Goal: Task Accomplishment & Management: Manage account settings

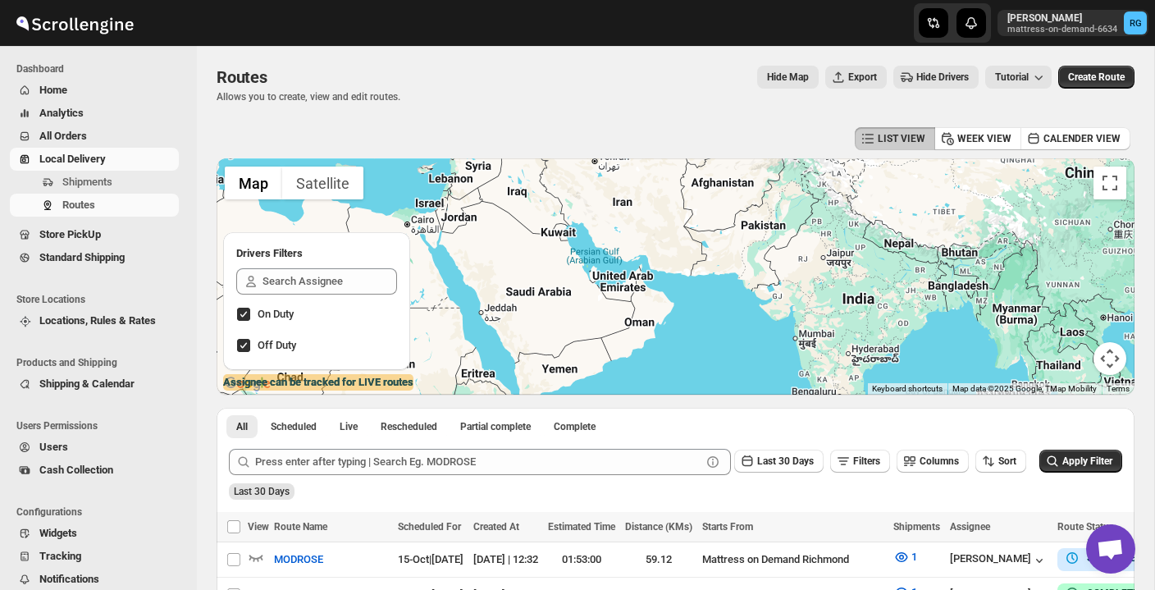
drag, startPoint x: 683, startPoint y: 297, endPoint x: 980, endPoint y: 322, distance: 297.2
click at [980, 322] on div at bounding box center [676, 276] width 918 height 236
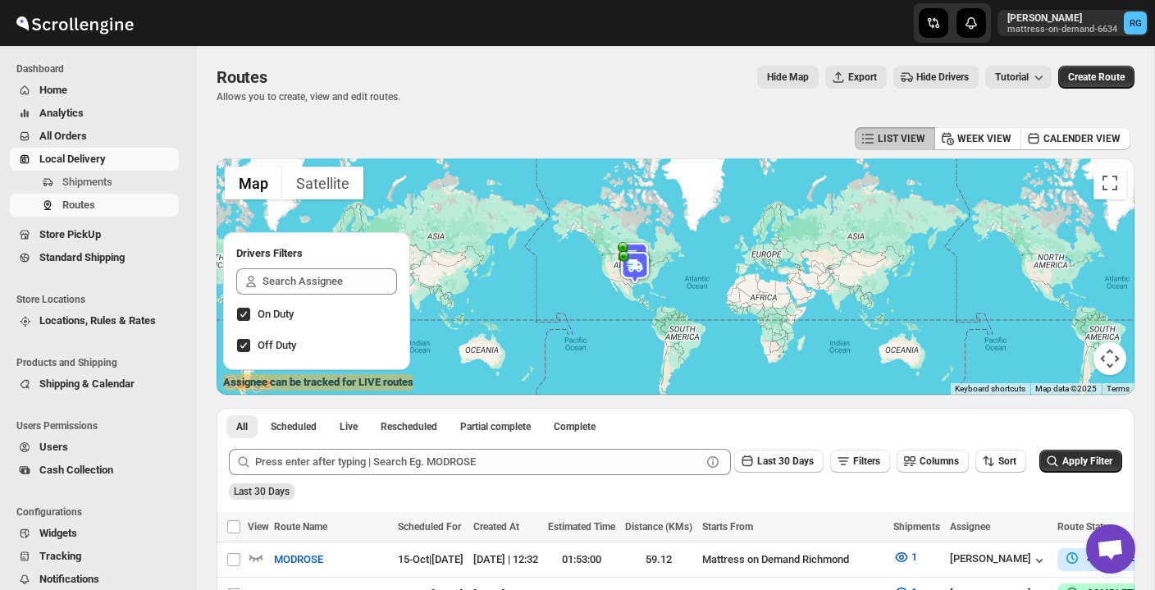
drag, startPoint x: 578, startPoint y: 262, endPoint x: 675, endPoint y: 275, distance: 98.5
click at [675, 275] on div at bounding box center [676, 276] width 918 height 236
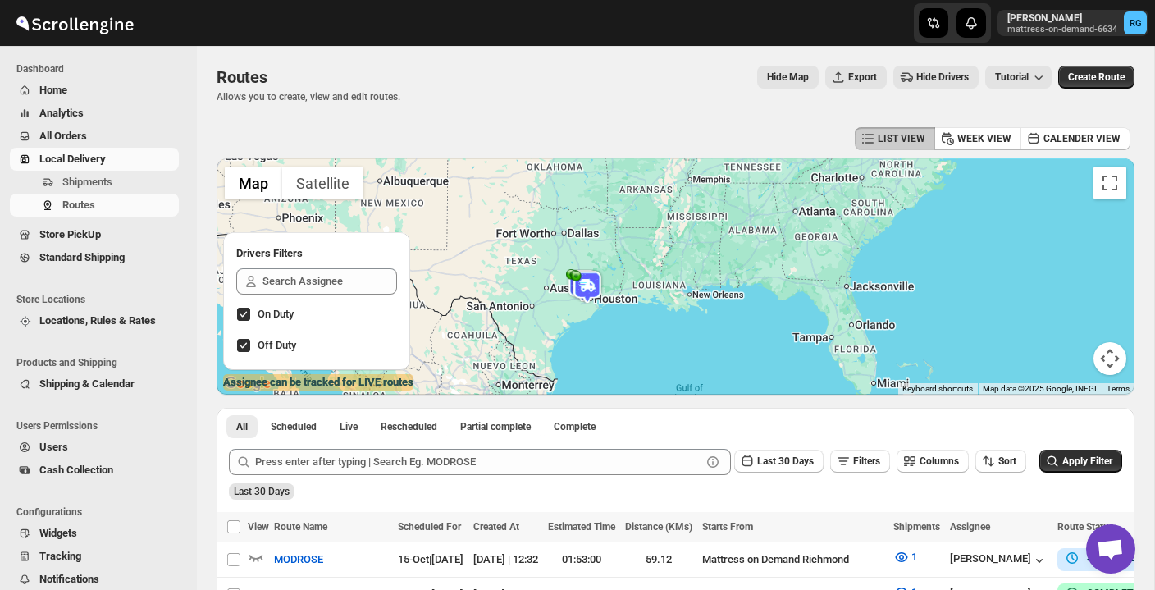
drag, startPoint x: 500, startPoint y: 296, endPoint x: 662, endPoint y: 363, distance: 175.8
click at [662, 363] on div at bounding box center [676, 276] width 918 height 236
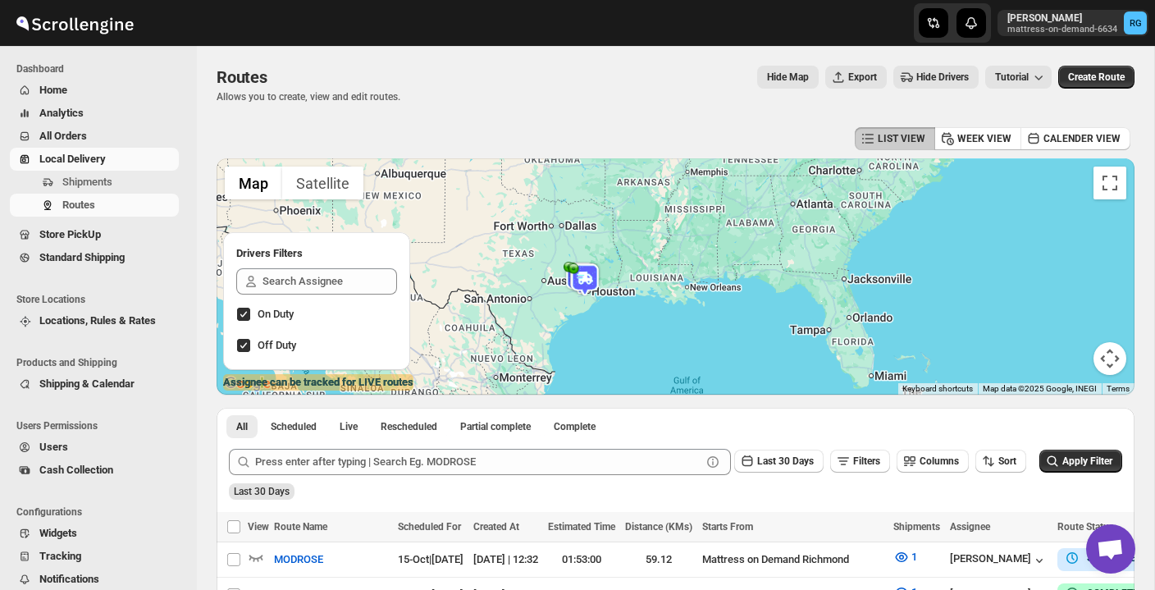
click at [1115, 359] on button "Map camera controls" at bounding box center [1110, 358] width 33 height 33
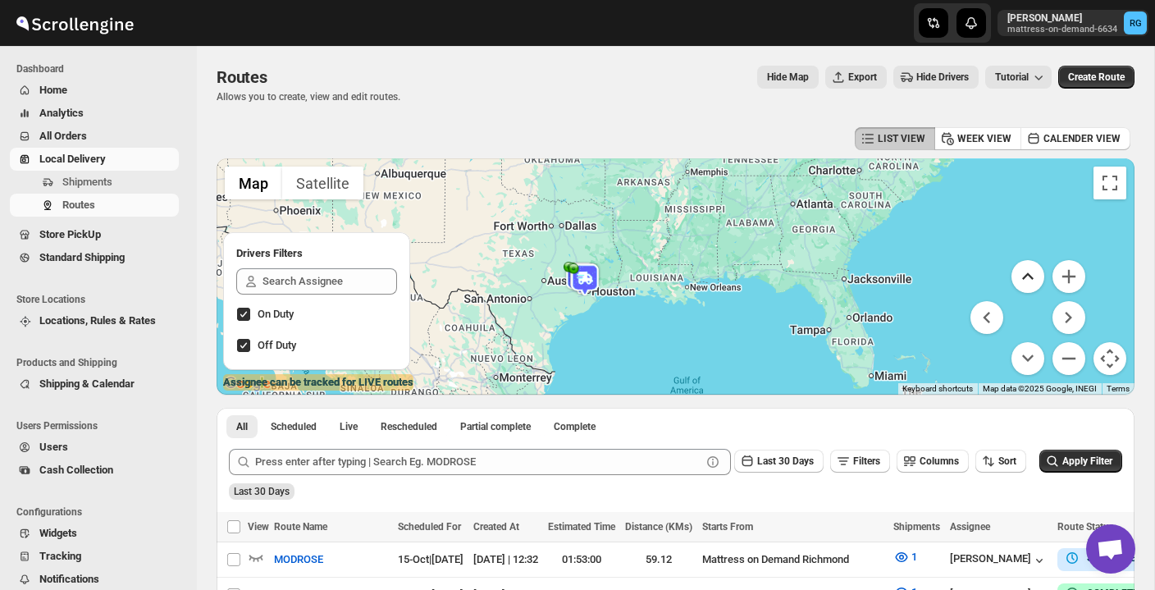
click at [1033, 275] on button "Move up" at bounding box center [1028, 276] width 33 height 33
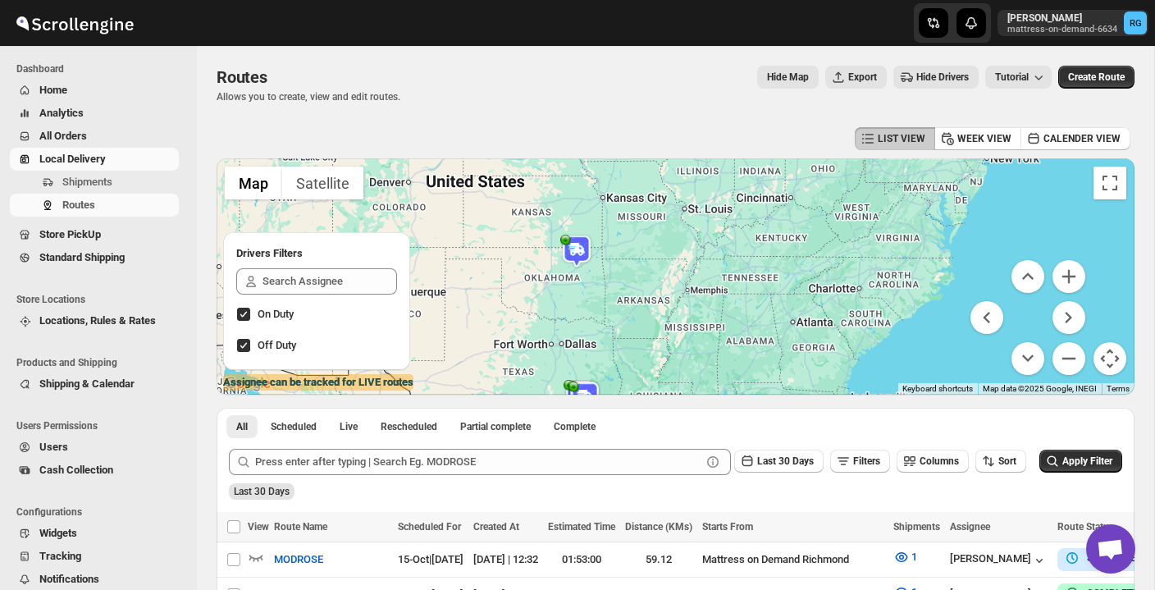
click at [576, 249] on img at bounding box center [576, 251] width 33 height 33
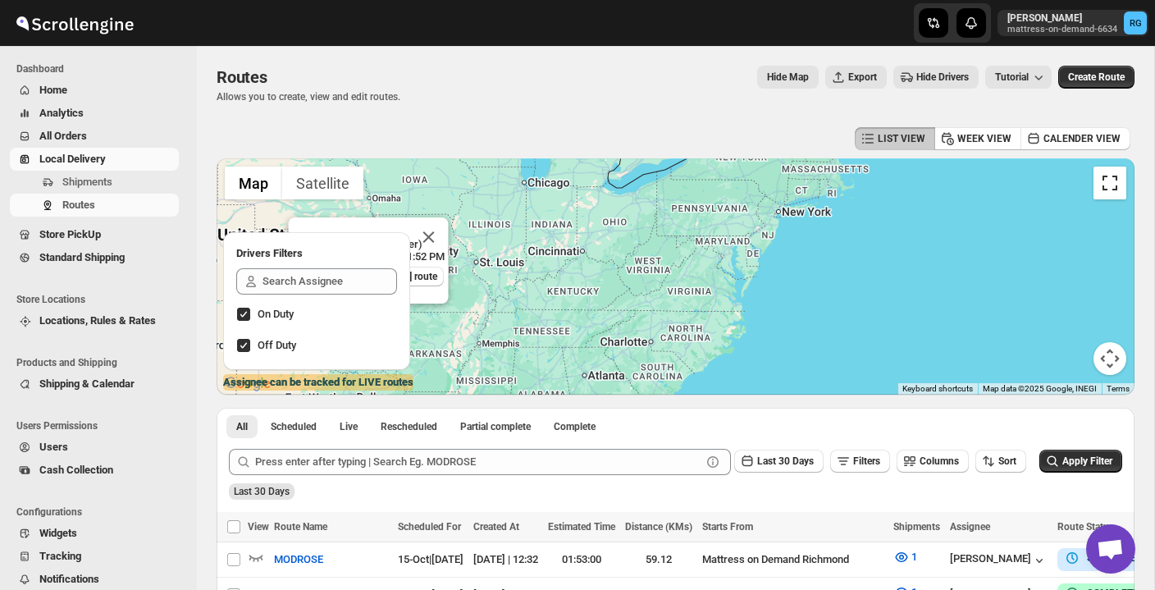
click at [1112, 180] on button "Toggle fullscreen view" at bounding box center [1110, 183] width 33 height 33
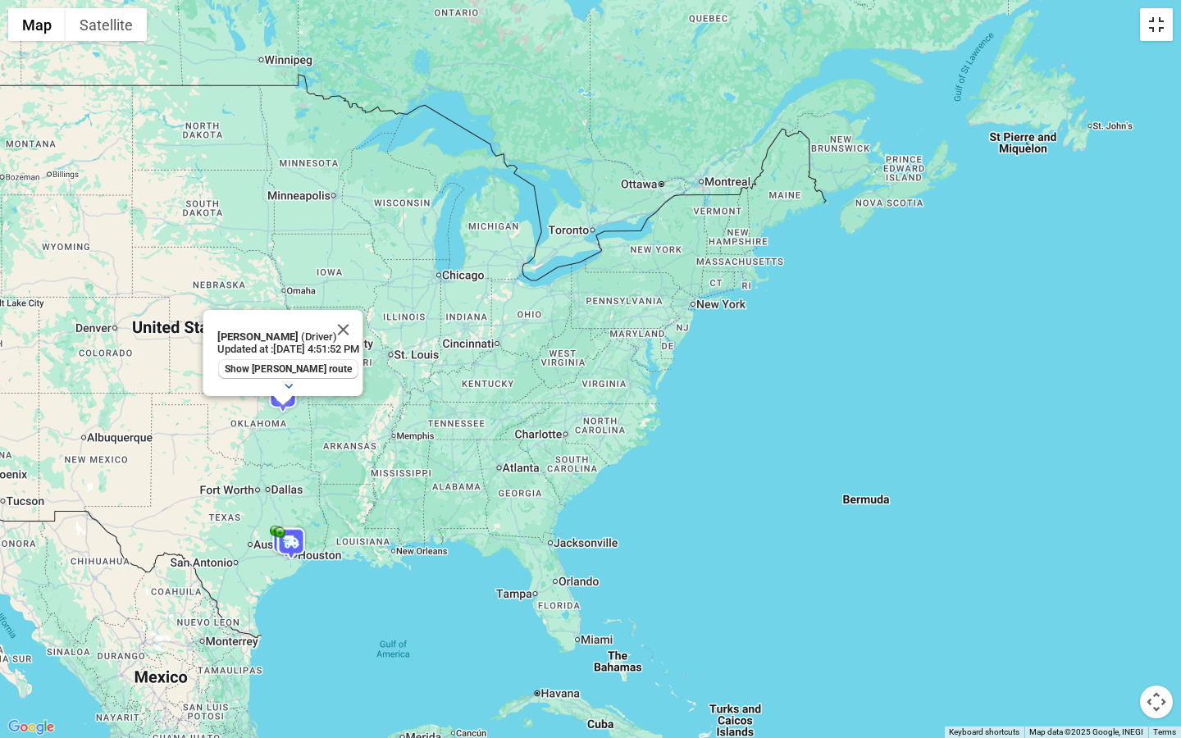
click at [1154, 30] on button "Toggle fullscreen view" at bounding box center [1156, 24] width 33 height 33
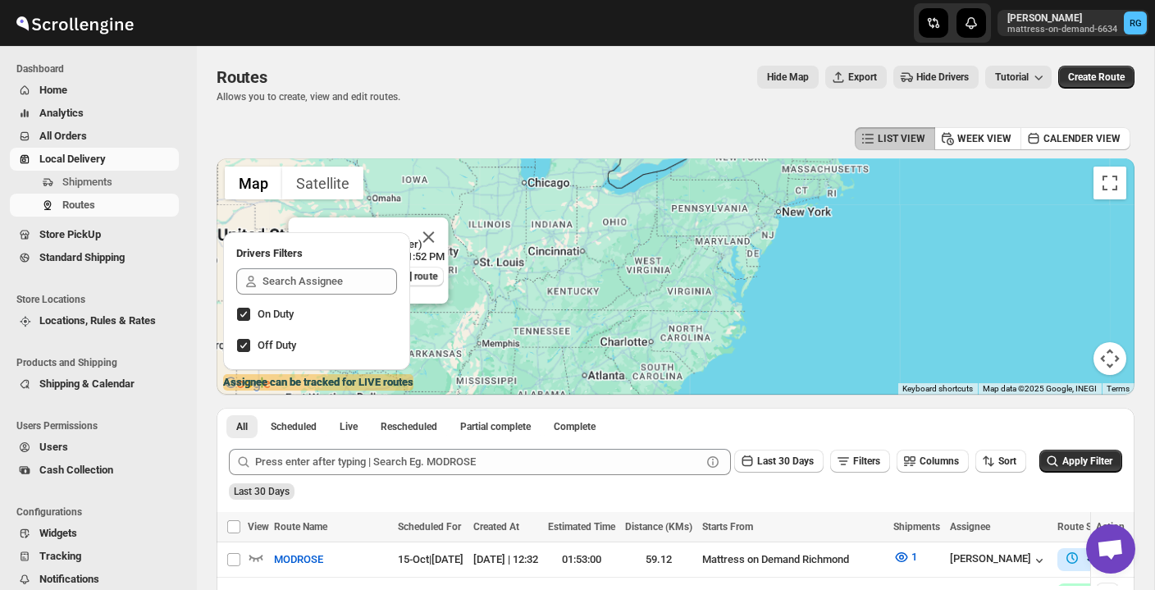
click at [1102, 355] on button "Map camera controls" at bounding box center [1110, 358] width 33 height 33
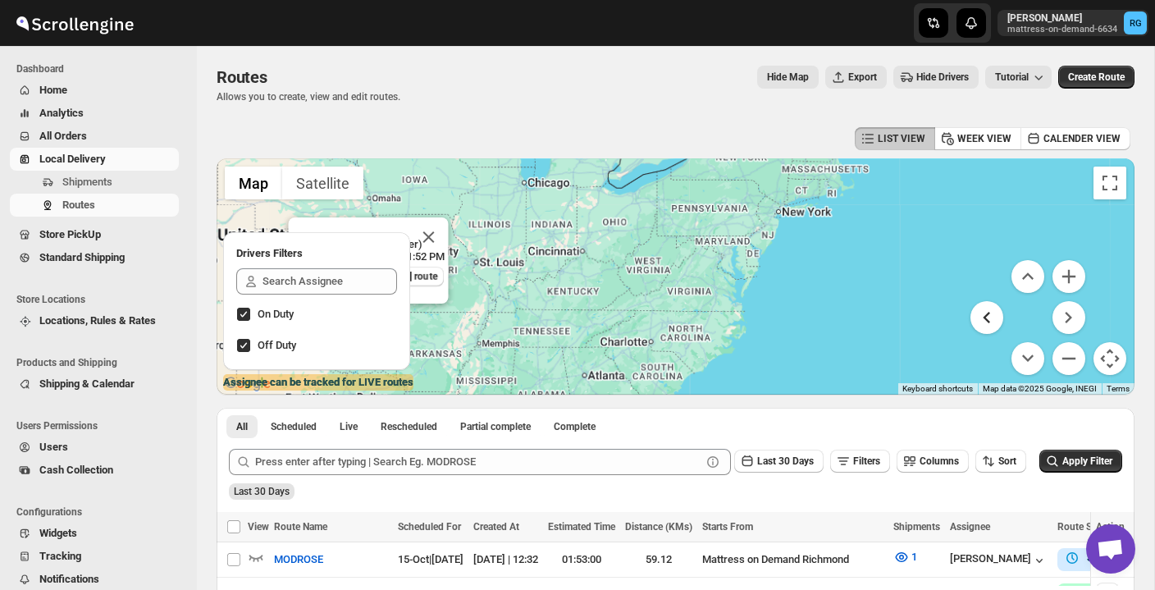
click at [982, 325] on button "Move left" at bounding box center [987, 317] width 33 height 33
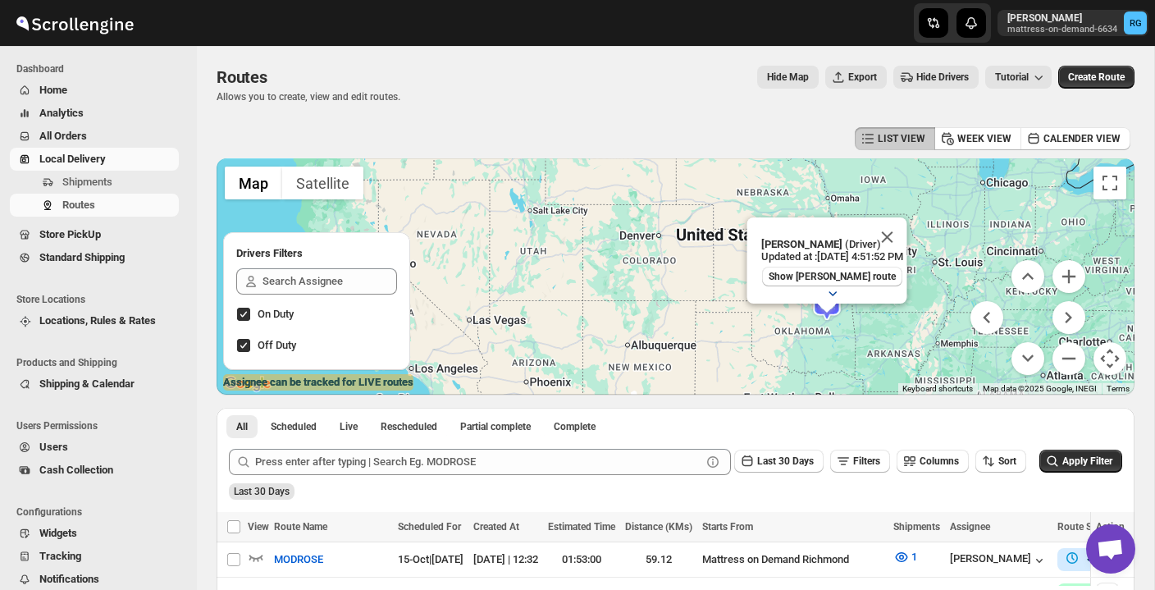
click at [828, 291] on icon "button" at bounding box center [832, 293] width 8 height 5
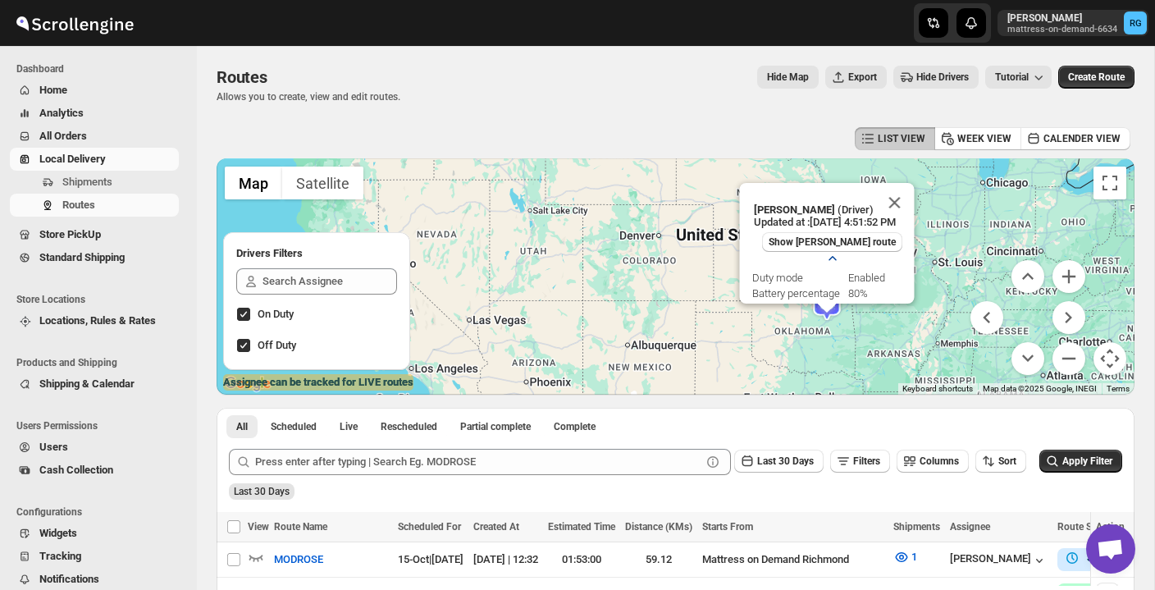
click at [828, 256] on icon "button" at bounding box center [832, 258] width 16 height 16
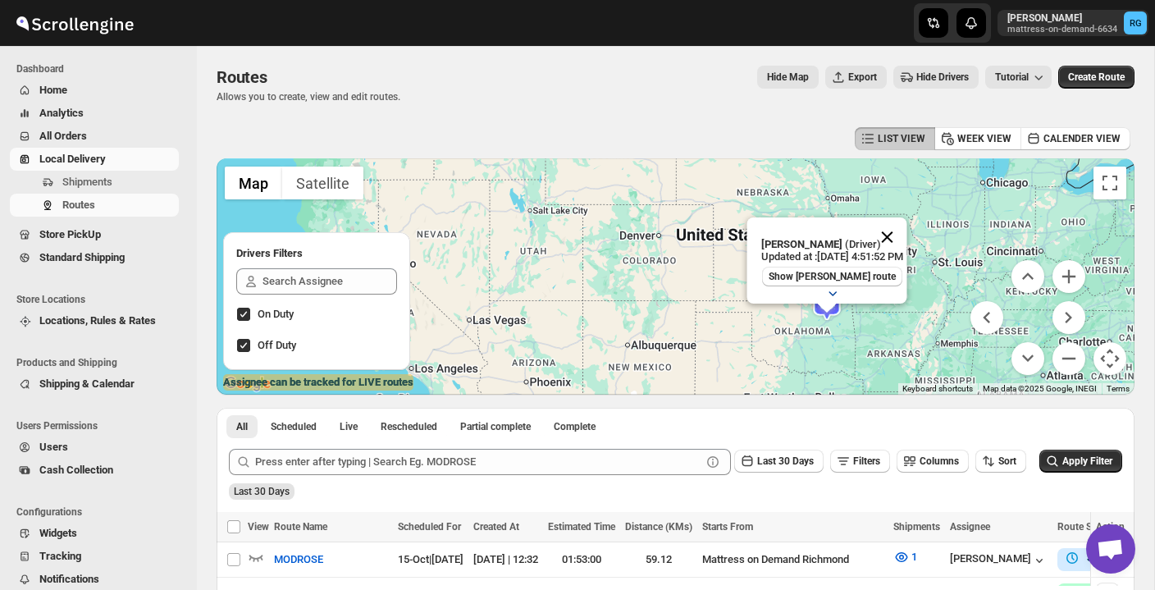
click at [907, 229] on button "Close" at bounding box center [886, 236] width 39 height 39
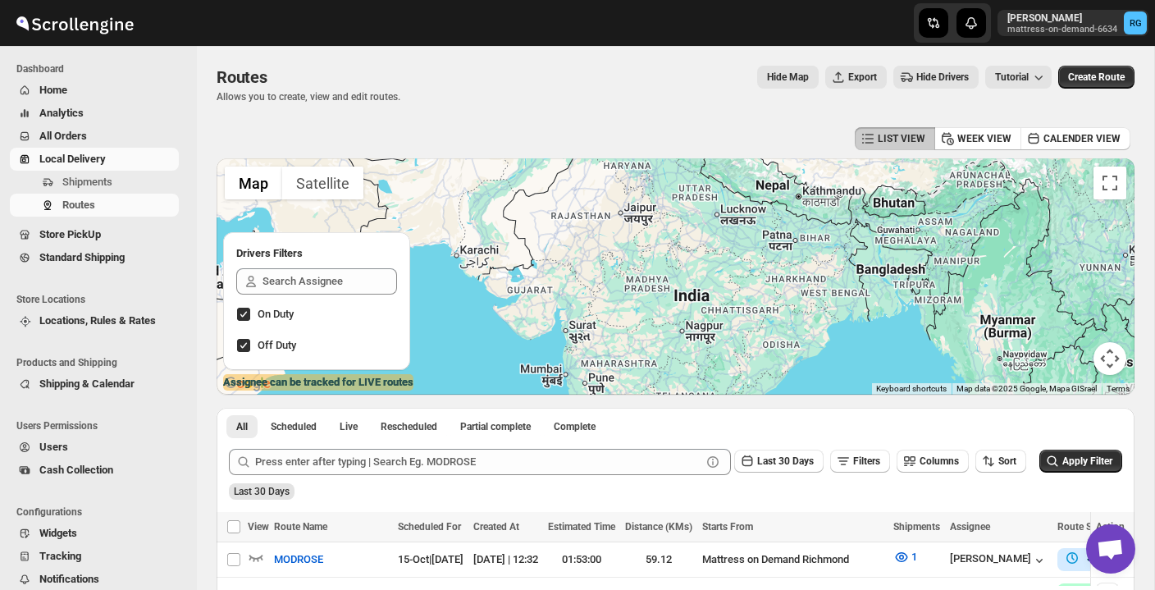
click at [1115, 370] on button "Map camera controls" at bounding box center [1110, 358] width 33 height 33
click at [987, 318] on button "Move left" at bounding box center [987, 317] width 33 height 33
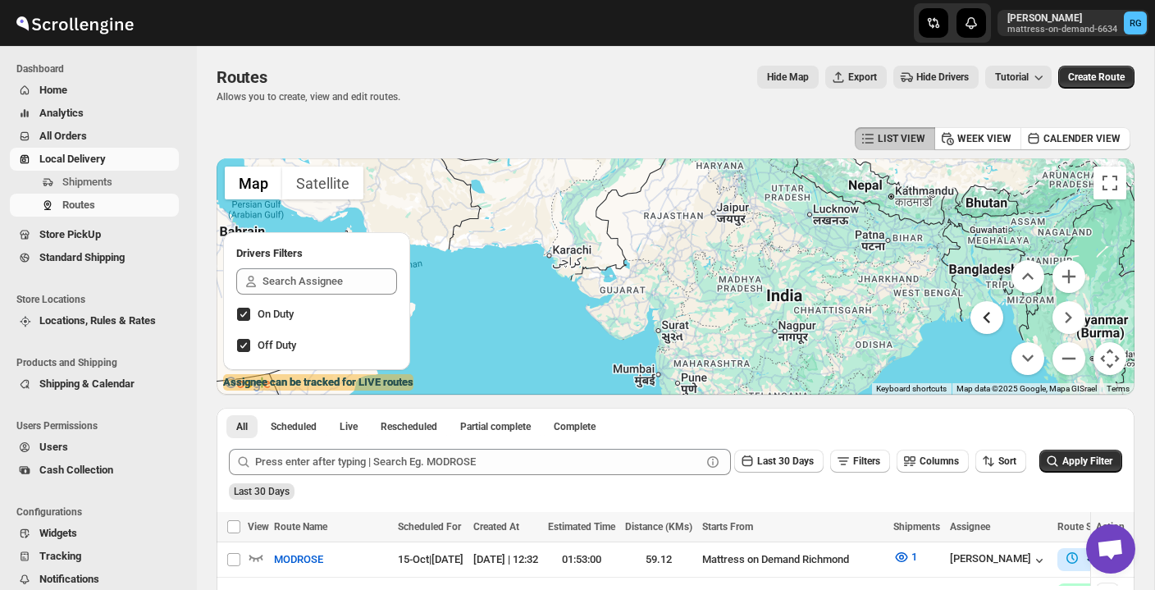
click at [987, 318] on button "Move left" at bounding box center [987, 317] width 33 height 33
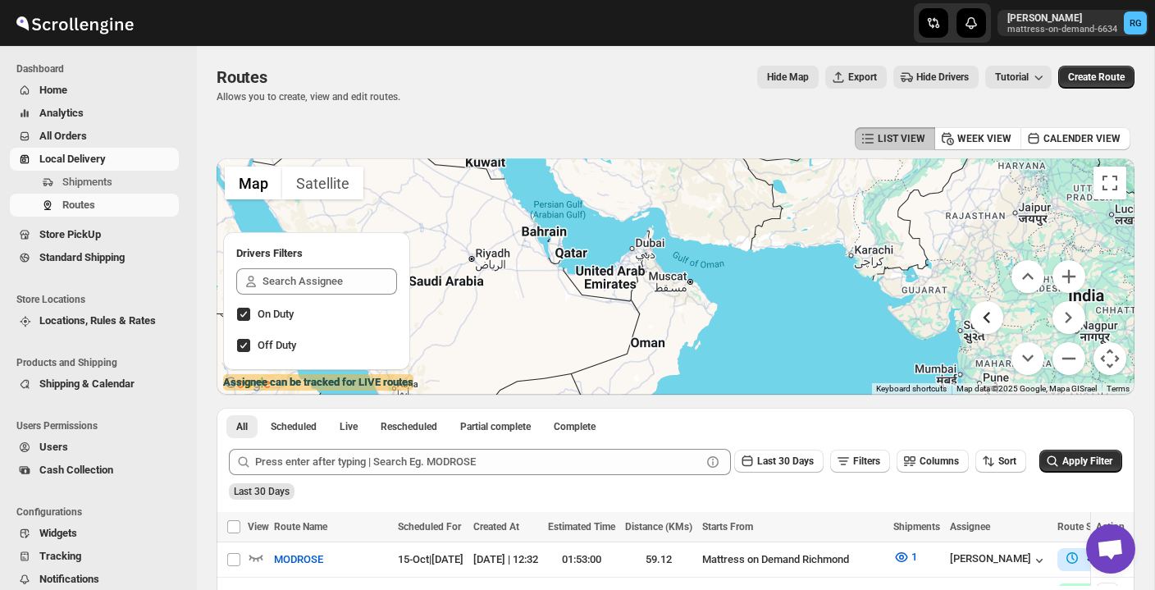
click at [987, 318] on button "Move left" at bounding box center [987, 317] width 33 height 33
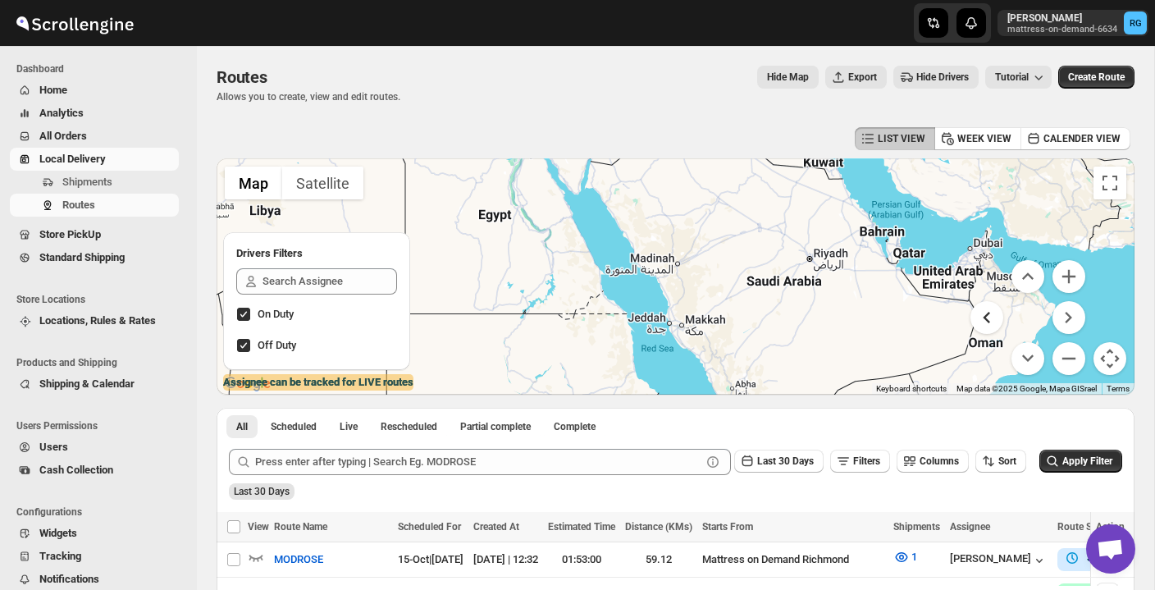
click at [987, 318] on button "Move left" at bounding box center [987, 317] width 33 height 33
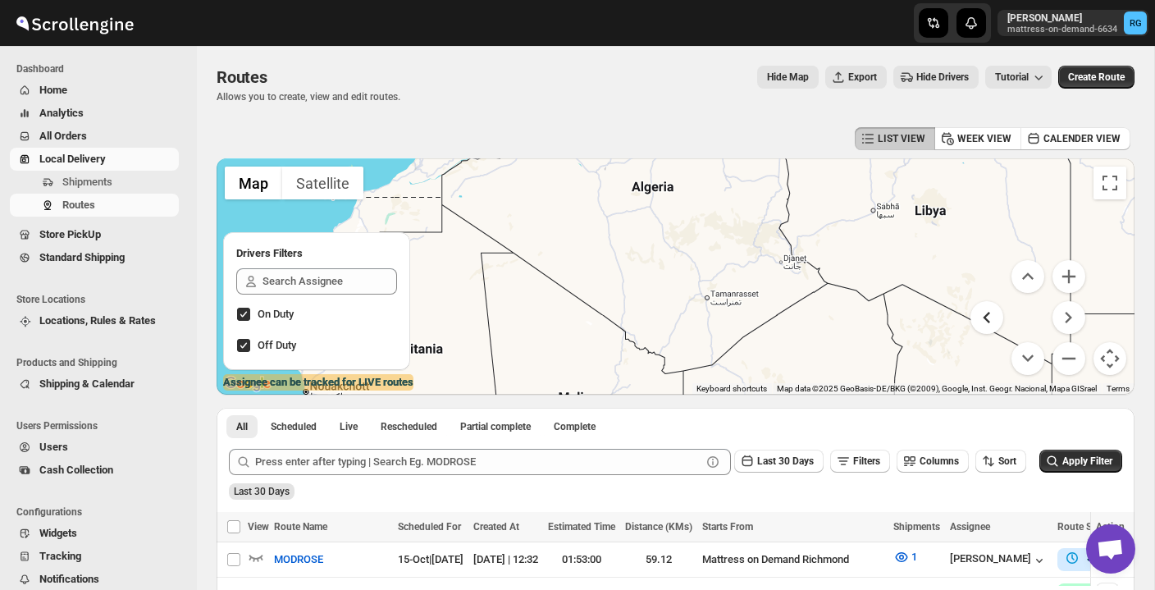
click at [987, 318] on button "Move left" at bounding box center [987, 317] width 33 height 33
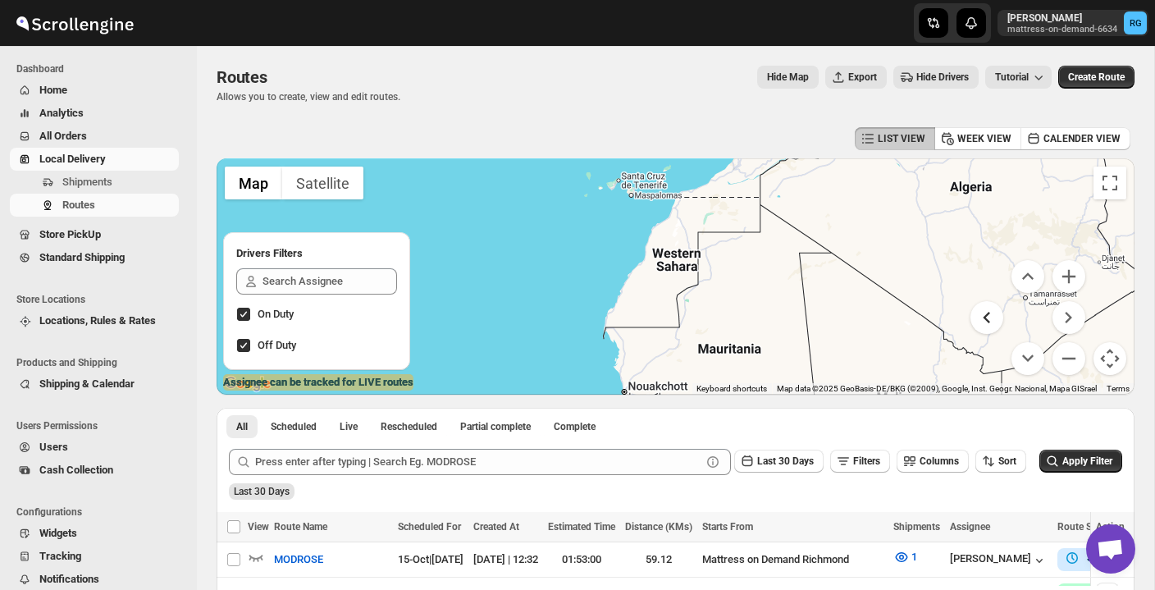
click at [987, 318] on button "Move left" at bounding box center [987, 317] width 33 height 33
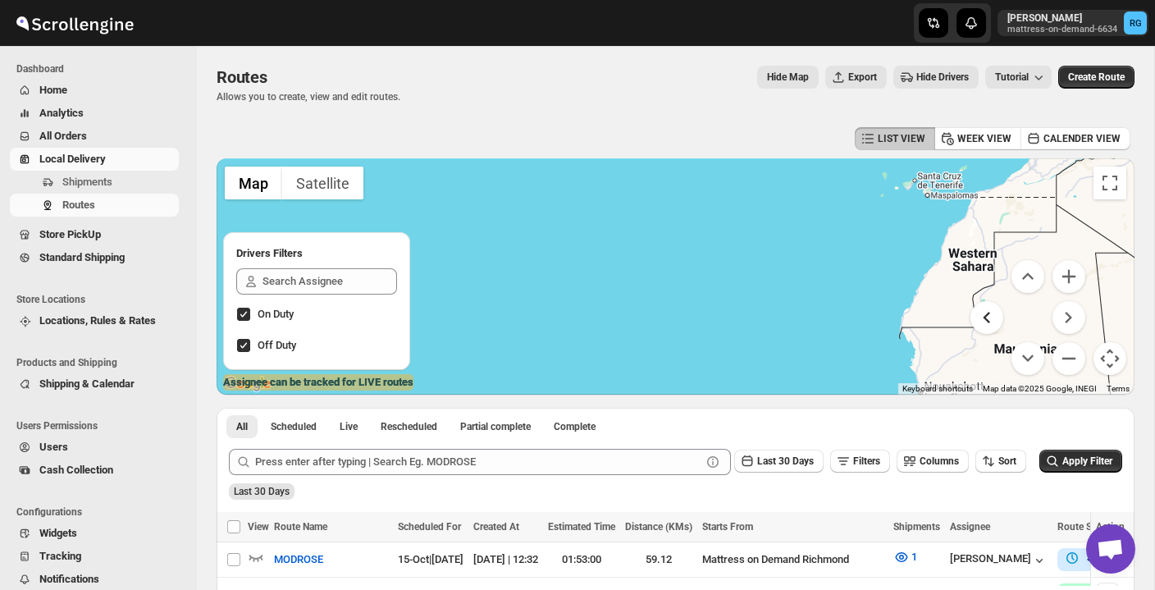
click at [987, 318] on button "Move left" at bounding box center [987, 317] width 33 height 33
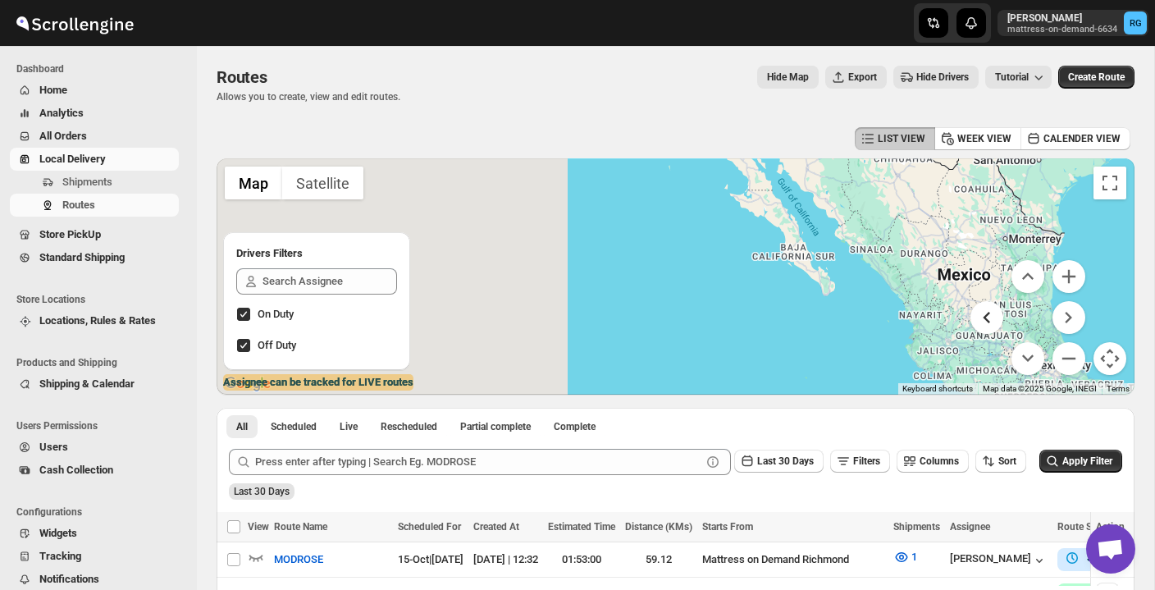
click at [987, 318] on button "Move left" at bounding box center [987, 317] width 33 height 33
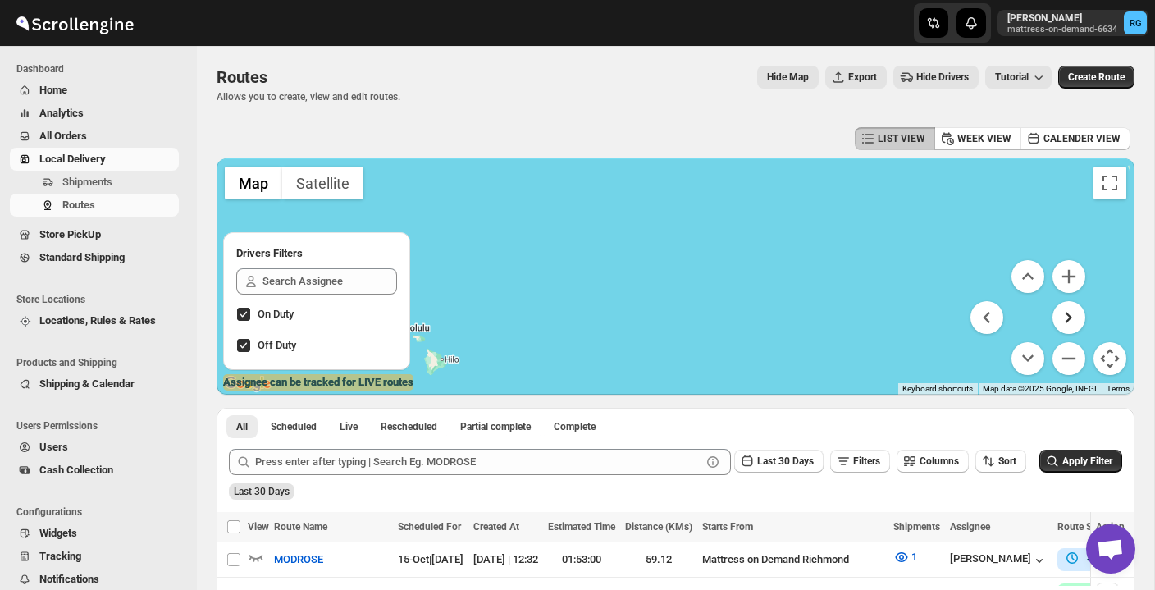
click at [1071, 315] on button "Move right" at bounding box center [1069, 317] width 33 height 33
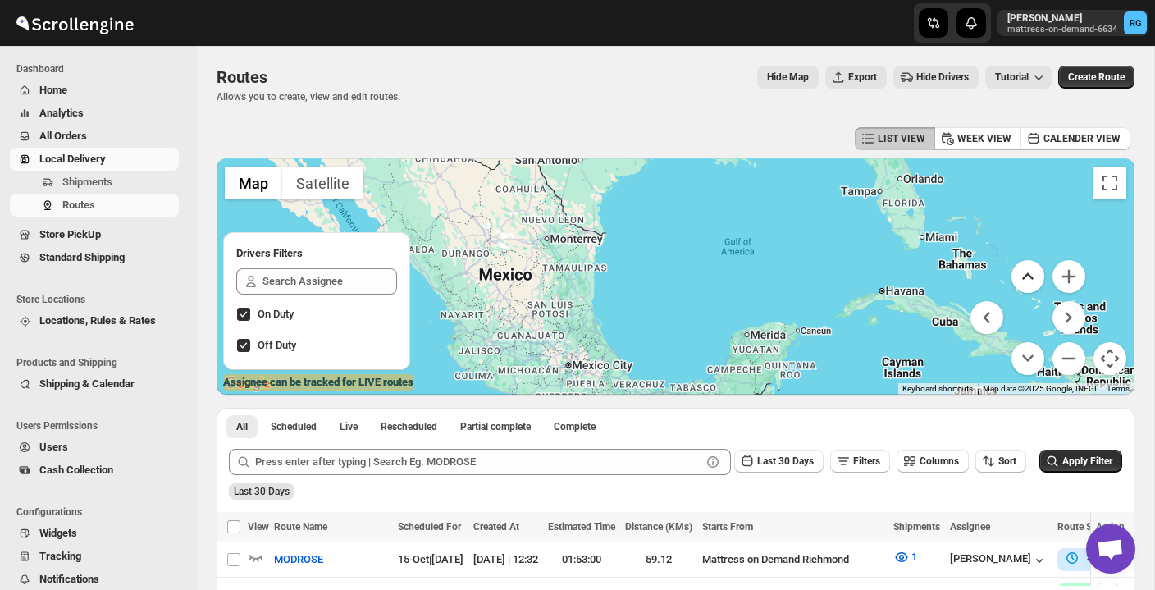
click at [1030, 282] on button "Move up" at bounding box center [1028, 276] width 33 height 33
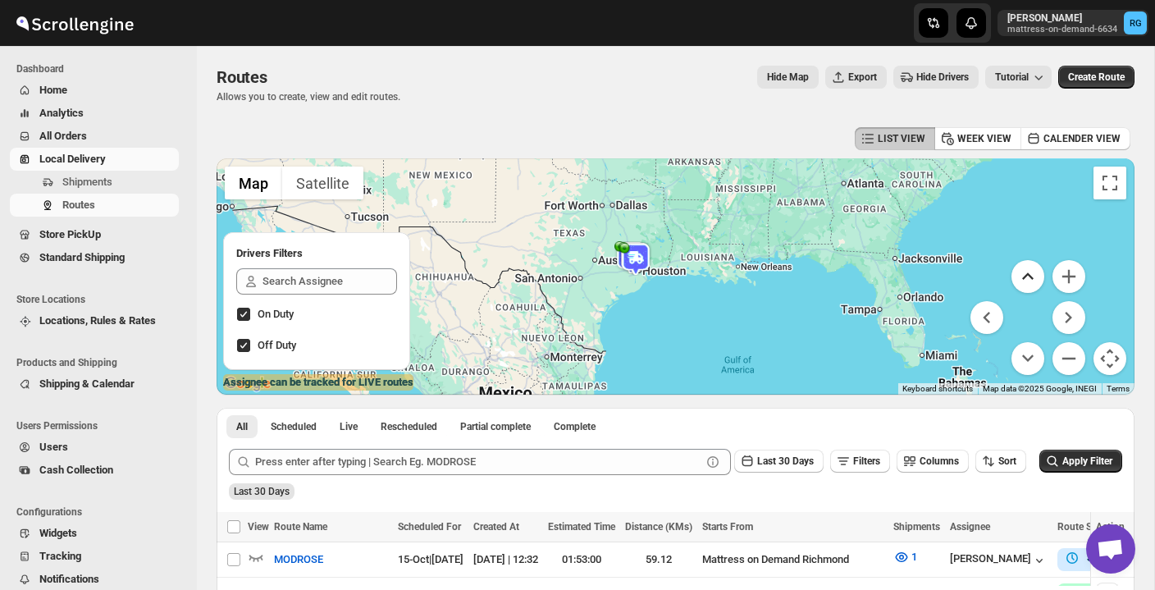
click at [1026, 272] on button "Move up" at bounding box center [1028, 276] width 33 height 33
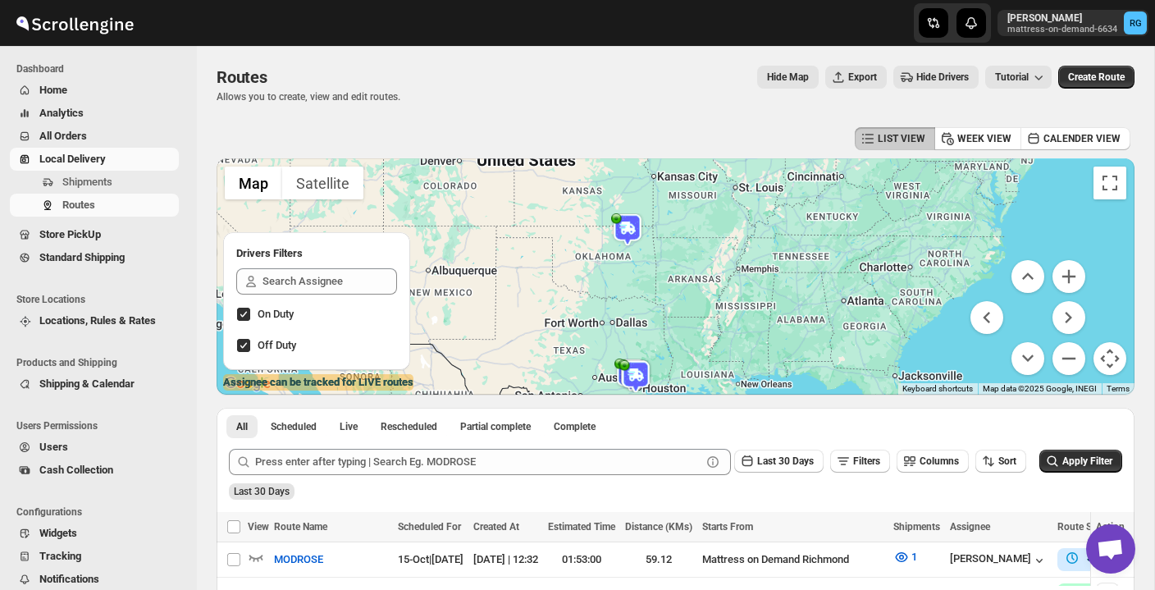
click at [634, 377] on img at bounding box center [635, 376] width 33 height 33
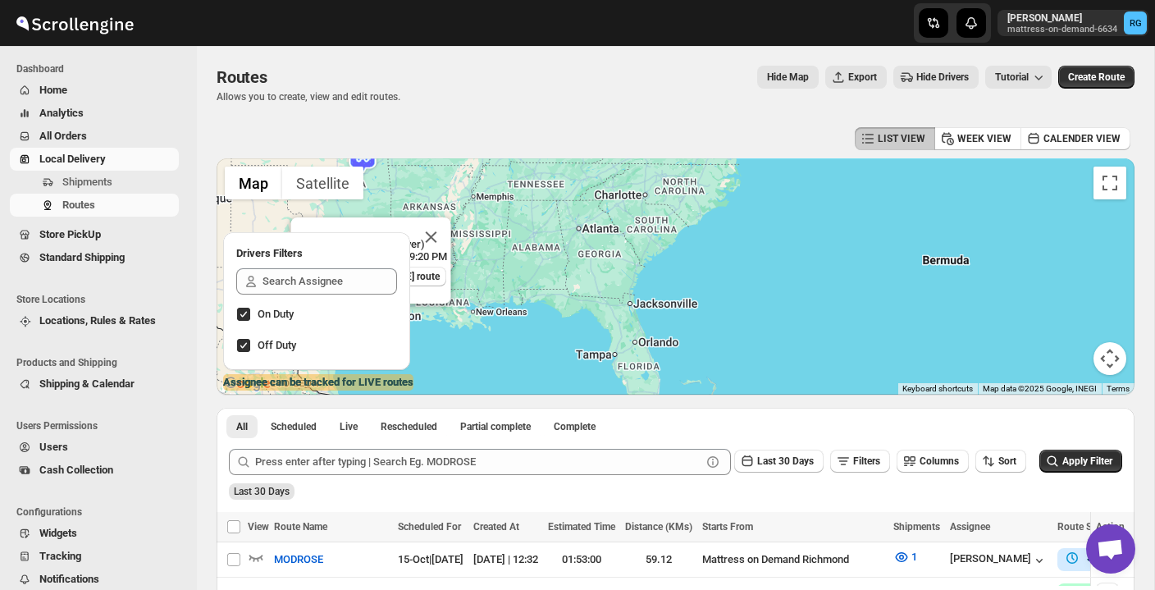
click at [1106, 352] on button "Map camera controls" at bounding box center [1110, 358] width 33 height 33
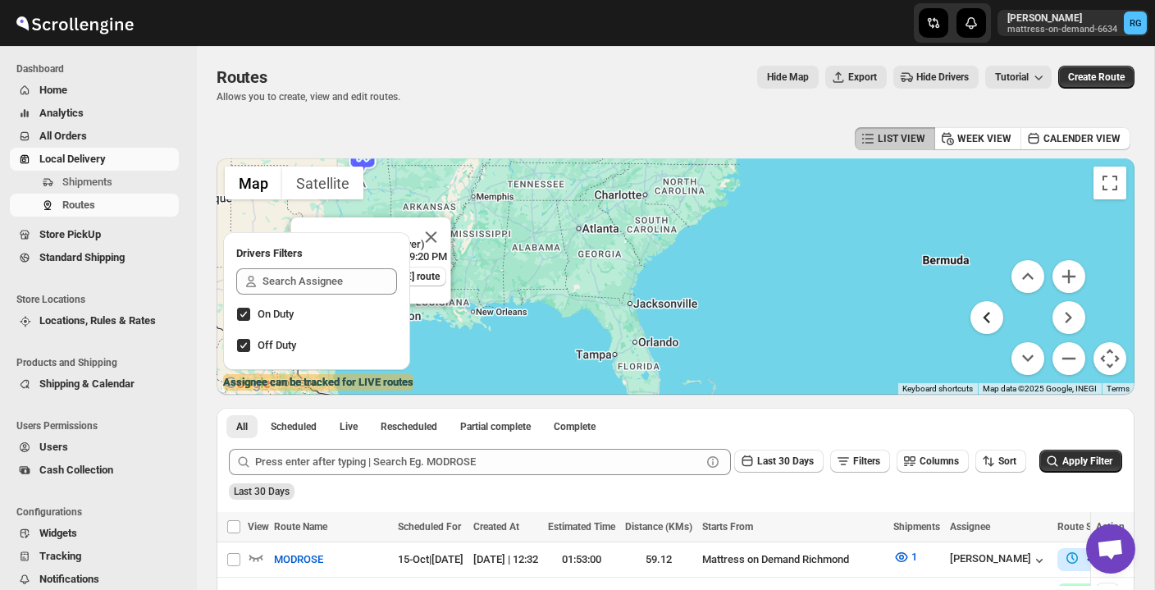
click at [992, 322] on button "Move left" at bounding box center [987, 317] width 33 height 33
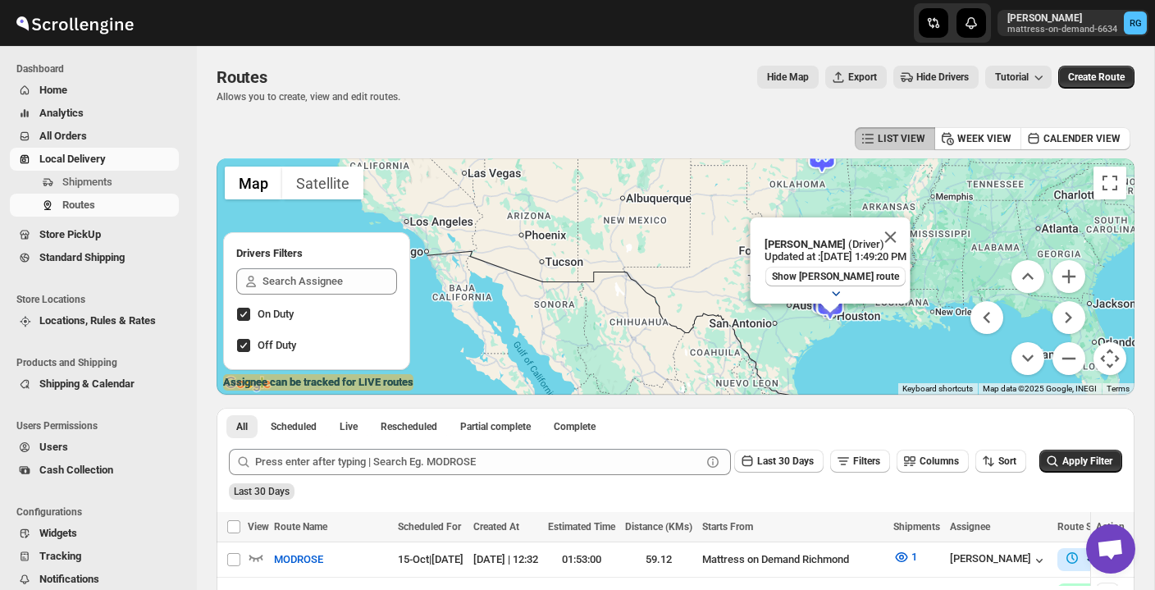
click at [829, 285] on icon "button" at bounding box center [835, 293] width 16 height 16
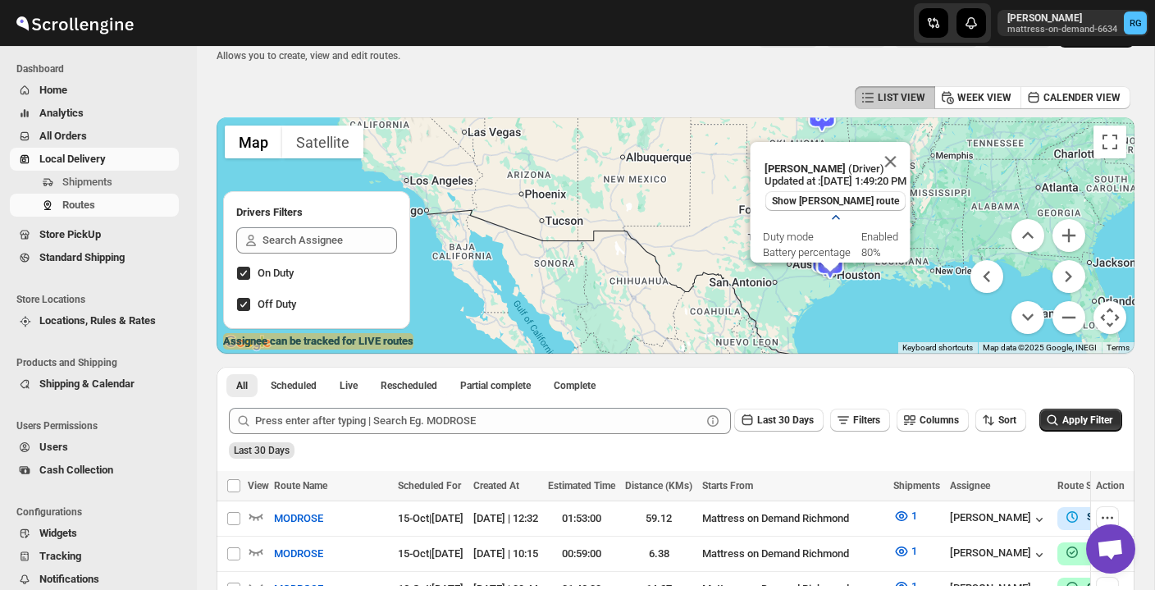
click at [831, 216] on icon "button" at bounding box center [834, 217] width 7 height 4
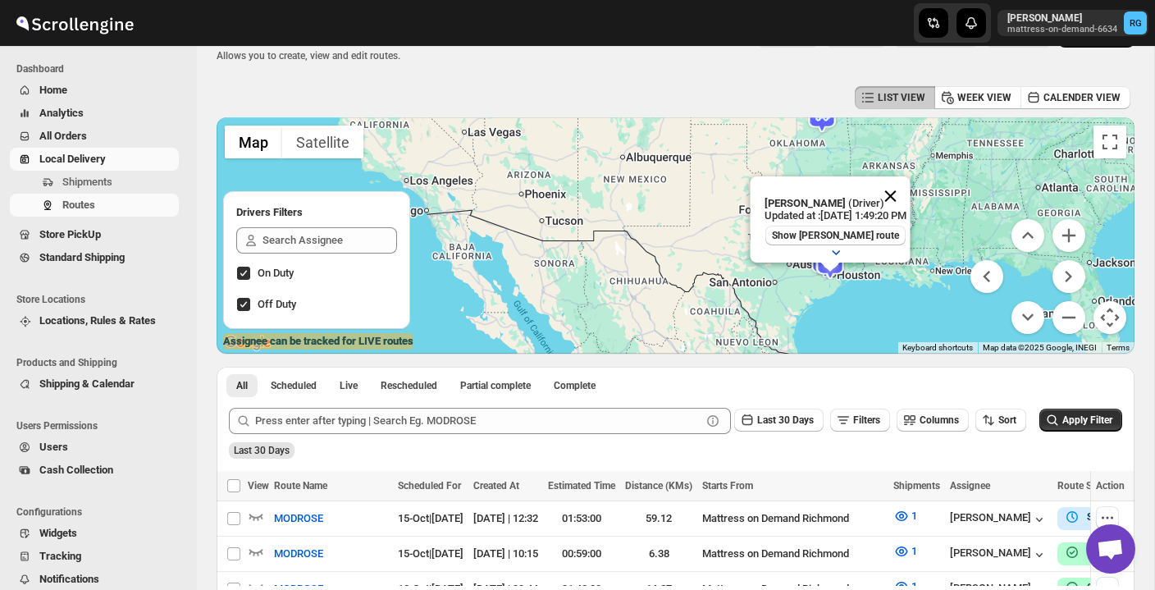
click at [910, 187] on button "Close" at bounding box center [889, 195] width 39 height 39
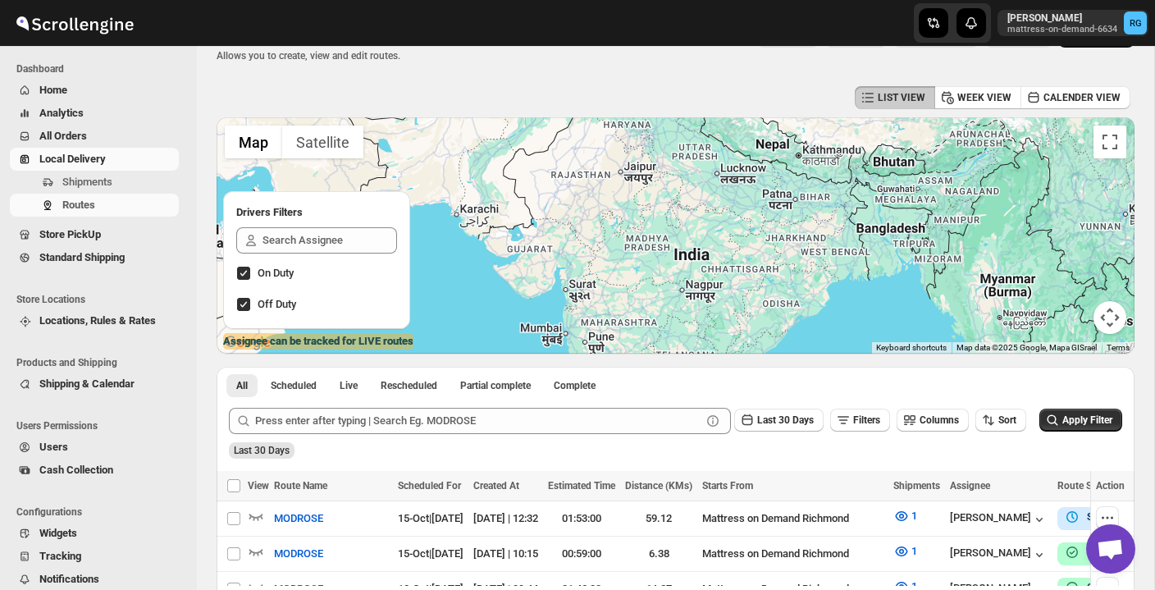
click at [1117, 309] on button "Map camera controls" at bounding box center [1110, 317] width 33 height 33
click at [989, 272] on button "Move left" at bounding box center [987, 276] width 33 height 33
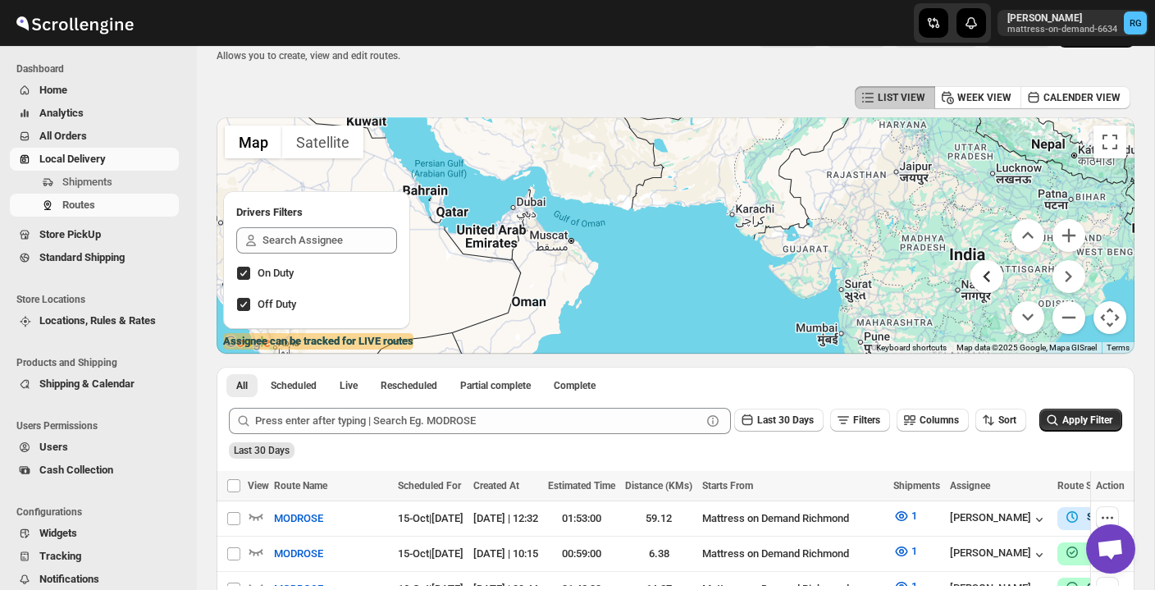
click at [989, 272] on button "Move left" at bounding box center [987, 276] width 33 height 33
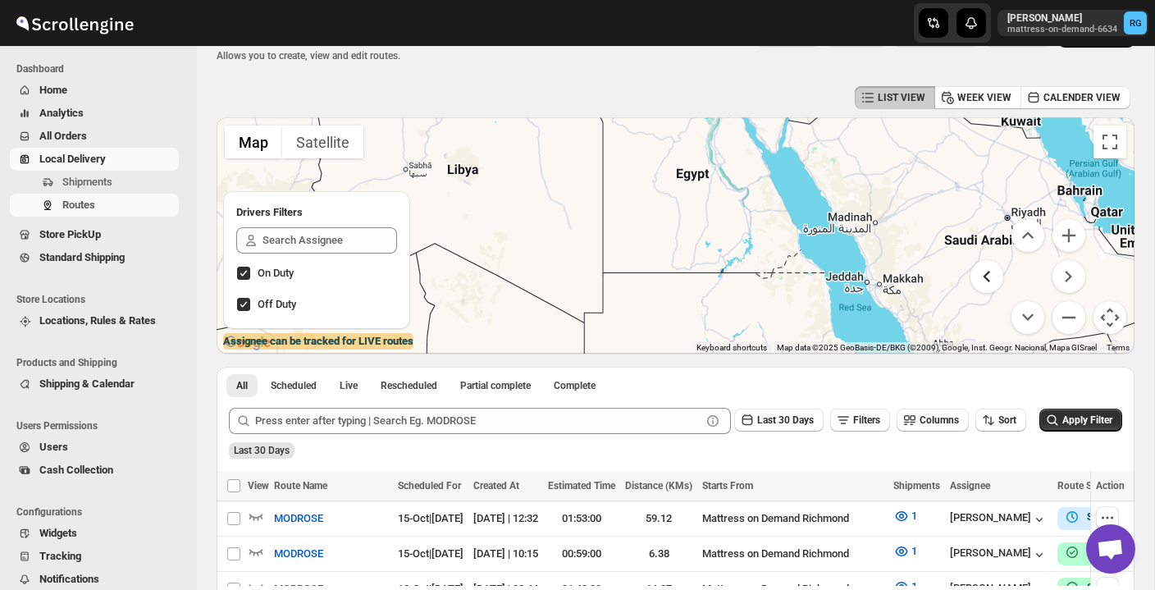
click at [989, 272] on button "Move left" at bounding box center [987, 276] width 33 height 33
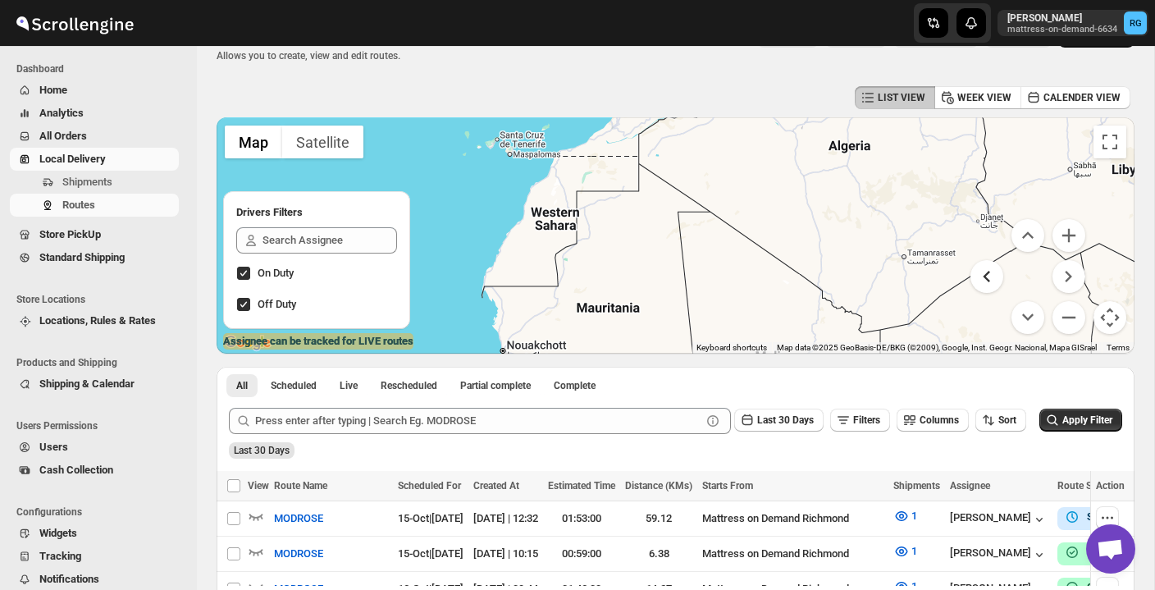
click at [989, 272] on button "Move left" at bounding box center [987, 276] width 33 height 33
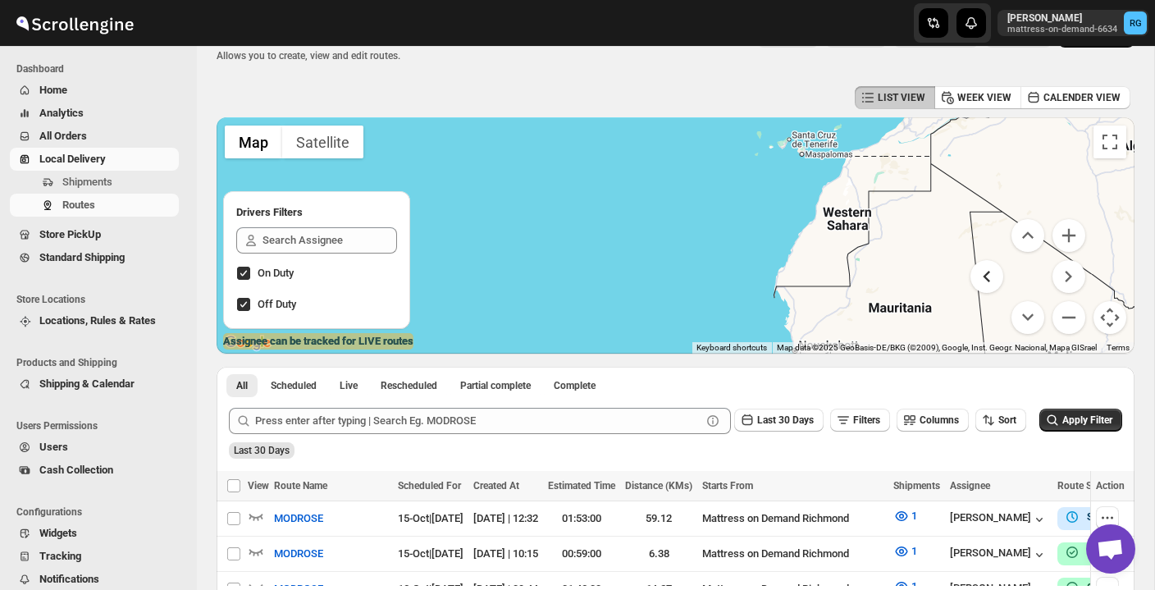
click at [989, 272] on button "Move left" at bounding box center [987, 276] width 33 height 33
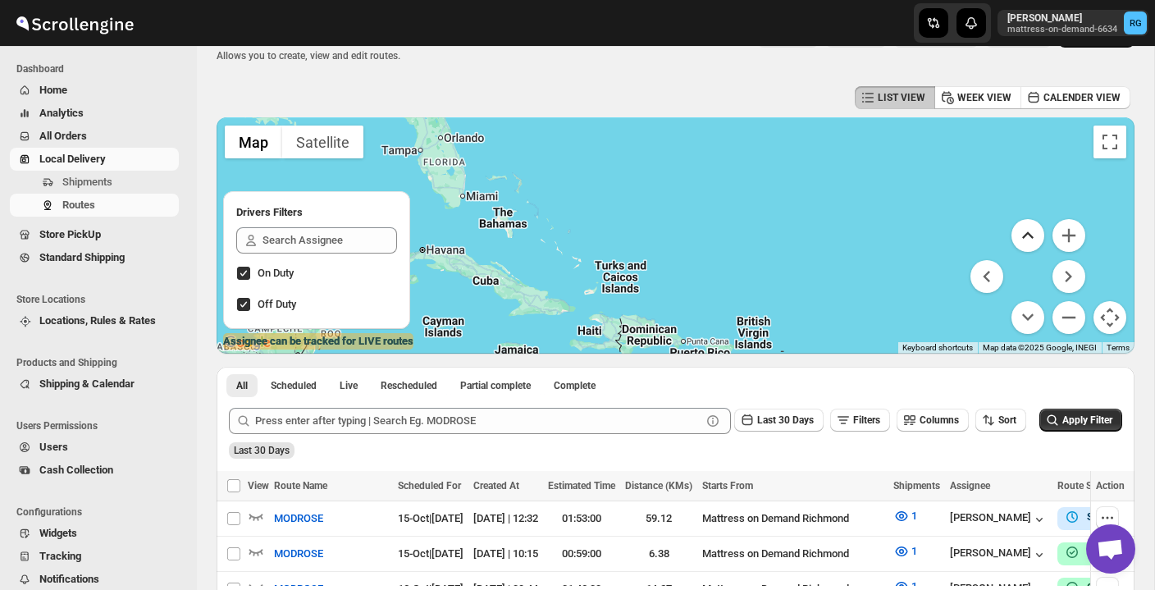
click at [1033, 238] on button "Move up" at bounding box center [1028, 235] width 33 height 33
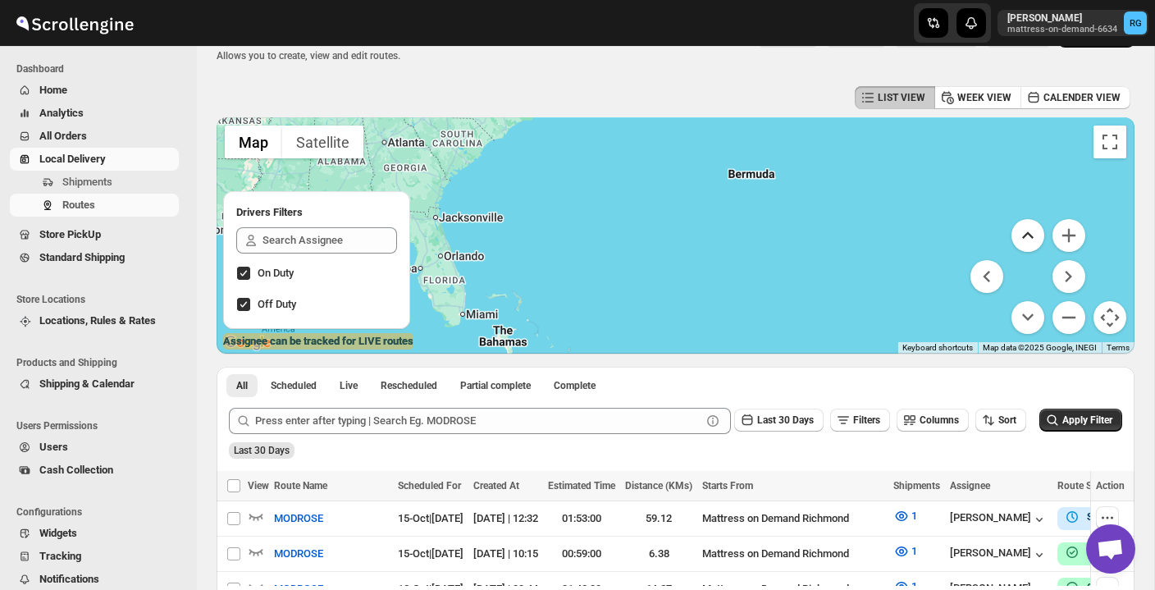
click at [1033, 238] on button "Move up" at bounding box center [1028, 235] width 33 height 33
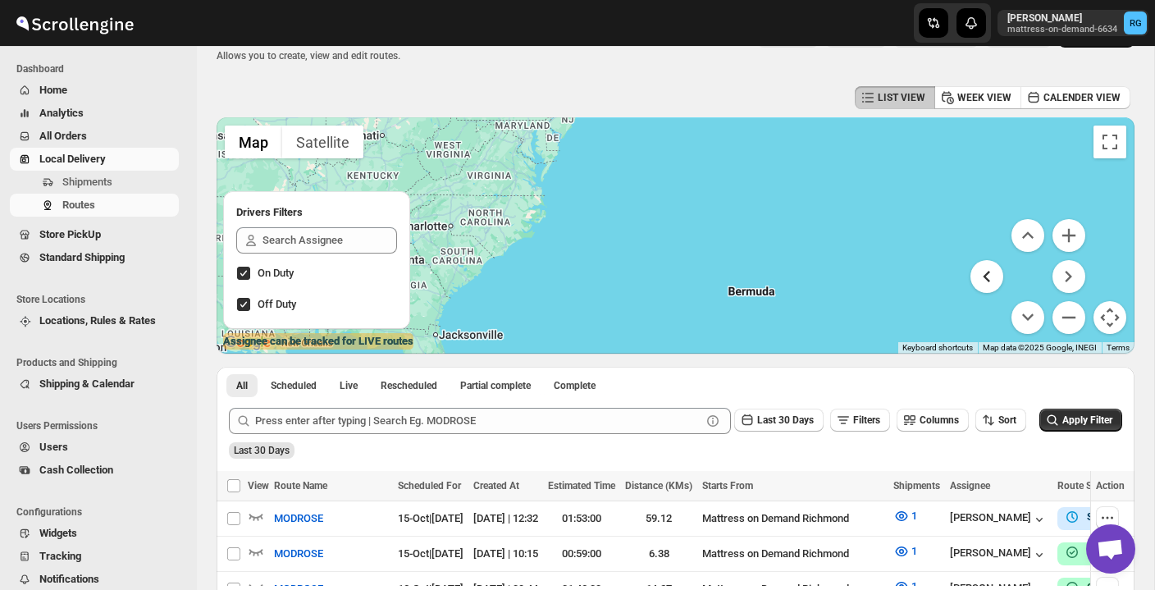
click at [994, 272] on button "Move left" at bounding box center [987, 276] width 33 height 33
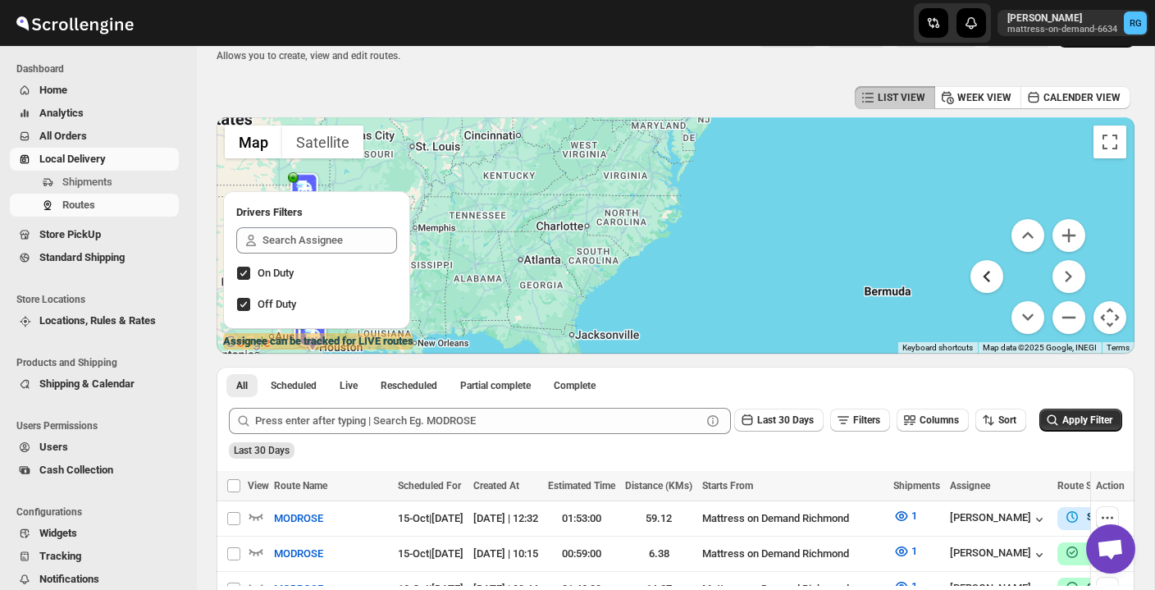
click at [994, 272] on button "Move left" at bounding box center [987, 276] width 33 height 33
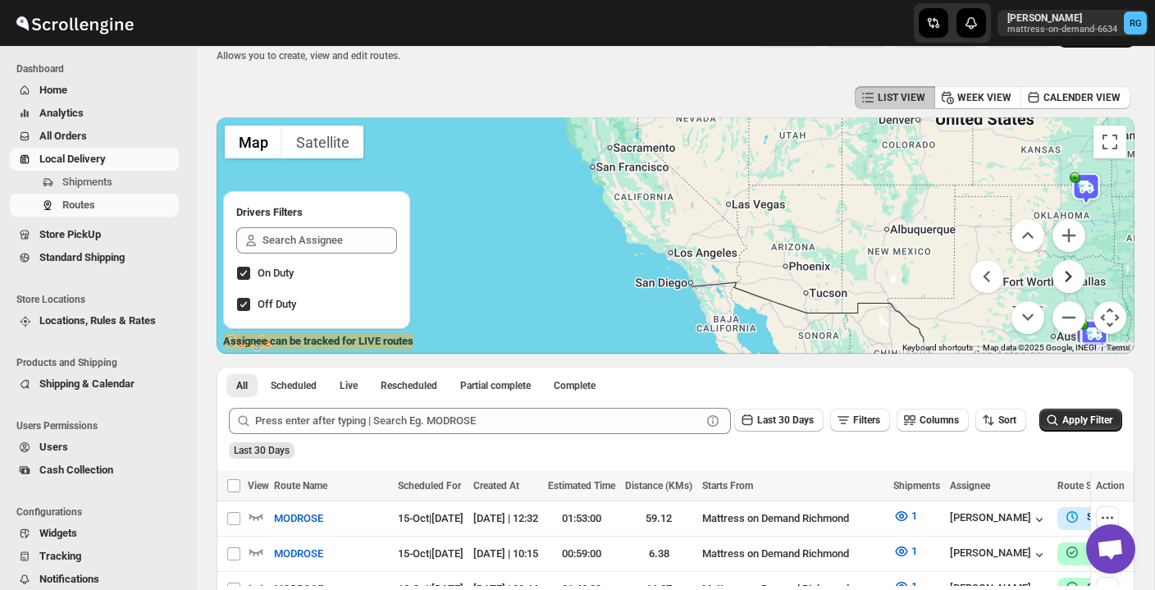
click at [1070, 268] on button "Move right" at bounding box center [1069, 276] width 33 height 33
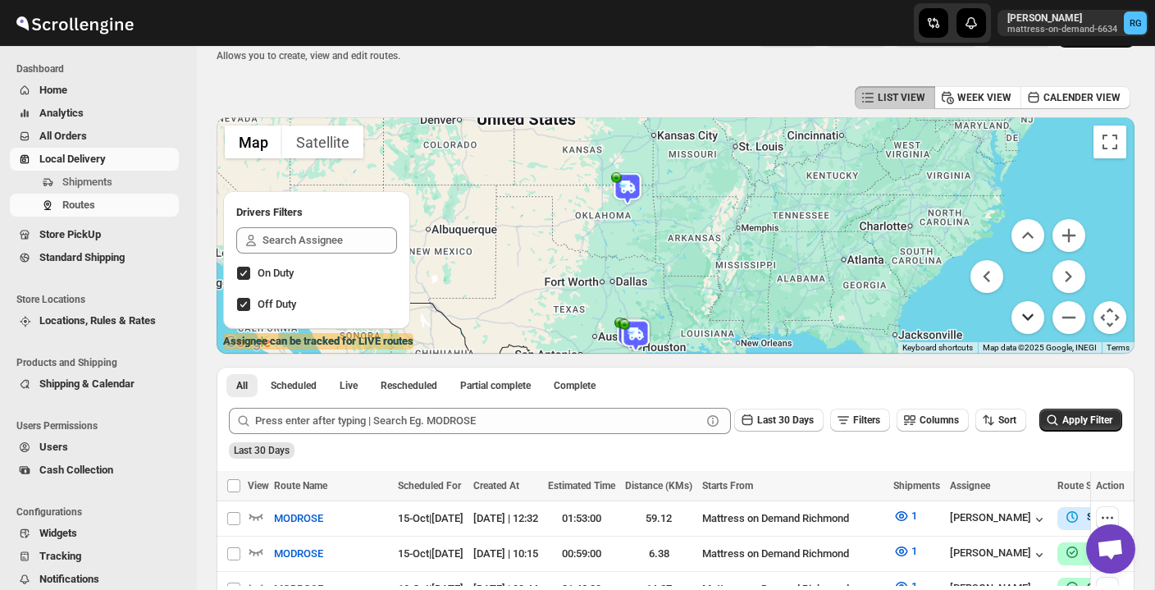
click at [1026, 306] on button "Move down" at bounding box center [1028, 317] width 33 height 33
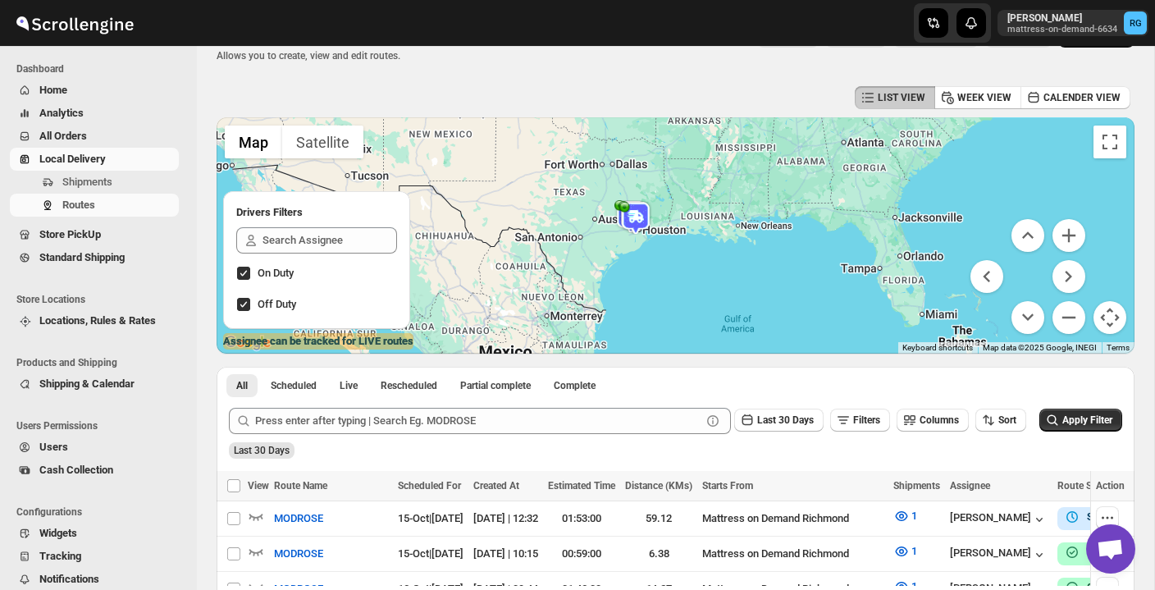
click at [616, 207] on img at bounding box center [631, 216] width 33 height 33
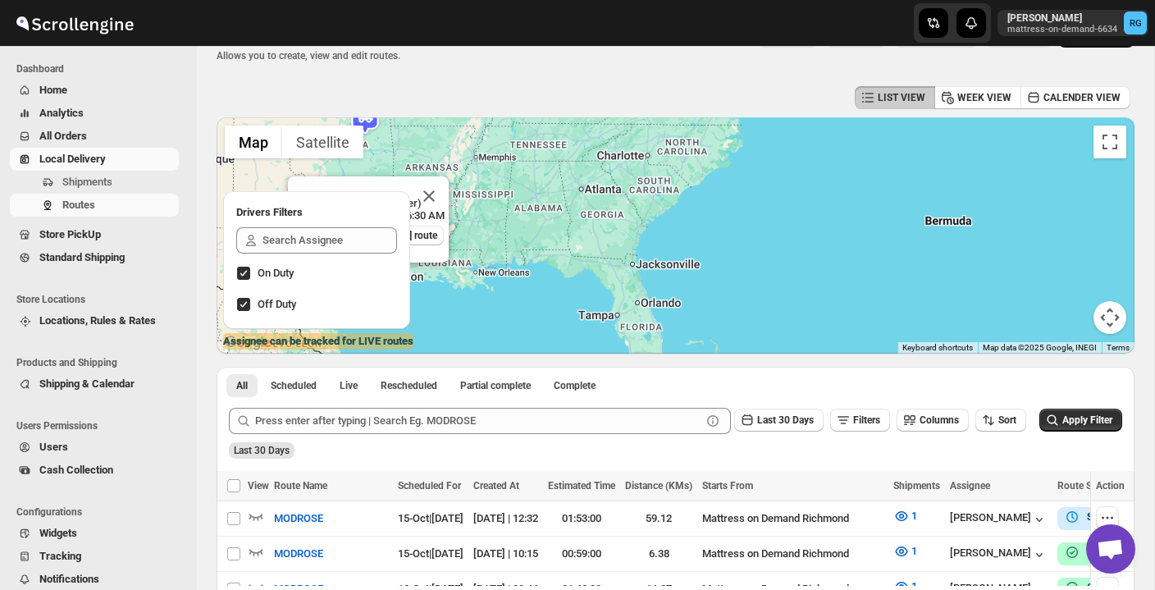
click at [1102, 312] on button "Map camera controls" at bounding box center [1110, 317] width 33 height 33
click at [991, 273] on button "Move left" at bounding box center [987, 276] width 33 height 33
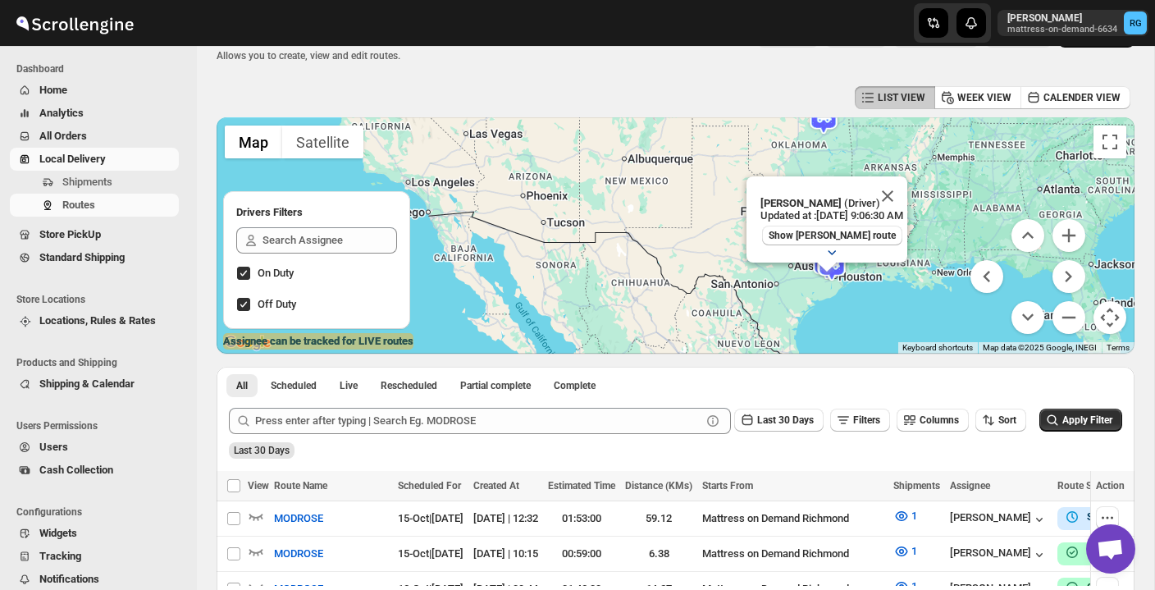
click at [824, 244] on icon "button" at bounding box center [832, 252] width 16 height 16
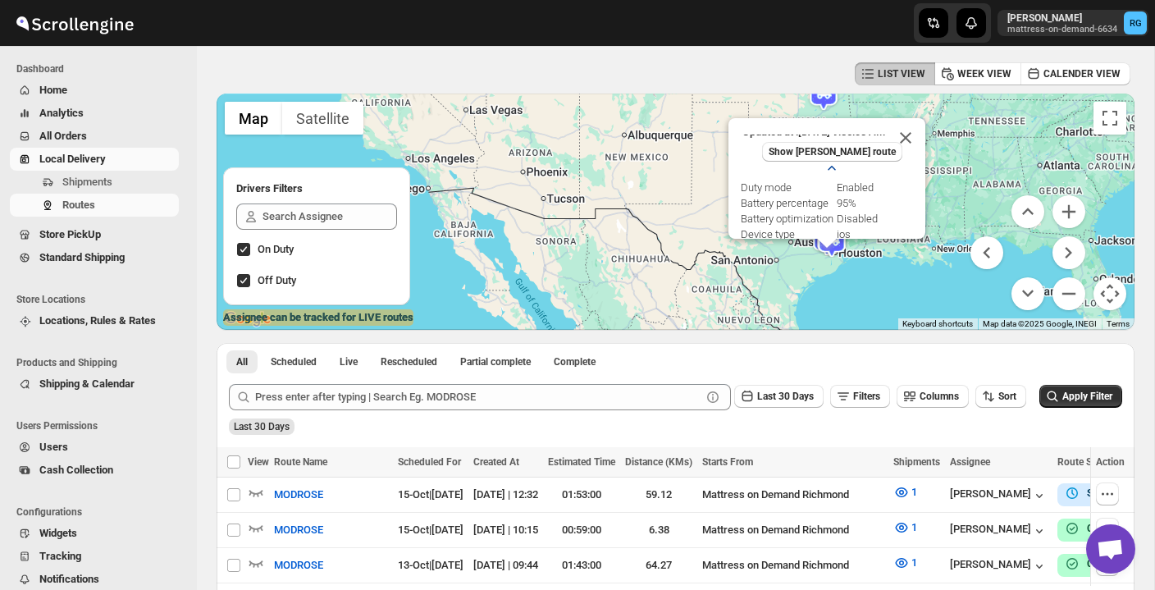
scroll to position [18, 0]
click at [828, 175] on icon "button" at bounding box center [831, 175] width 7 height 4
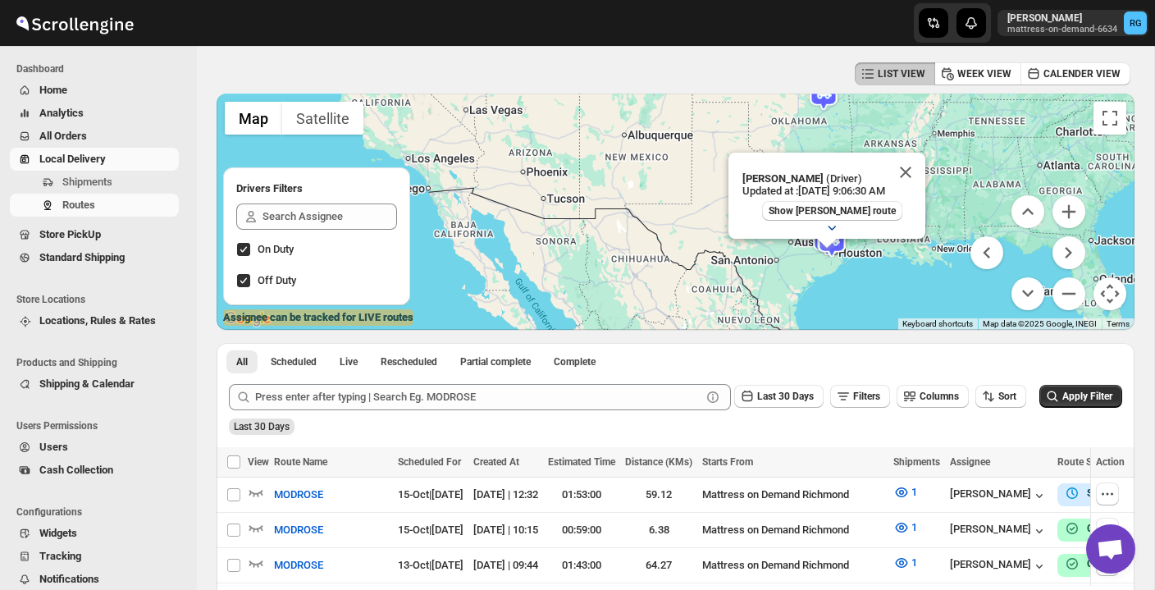
scroll to position [0, 0]
click at [907, 162] on button "Close" at bounding box center [887, 172] width 39 height 39
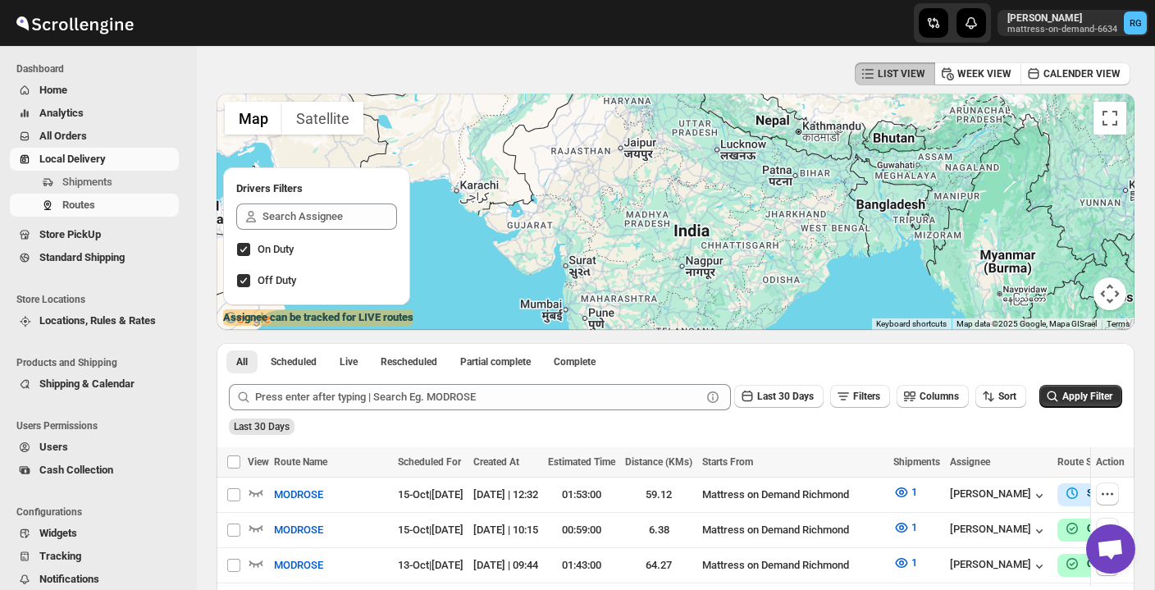
click at [1114, 299] on button "Map camera controls" at bounding box center [1110, 293] width 33 height 33
click at [992, 258] on button "Move left" at bounding box center [987, 252] width 33 height 33
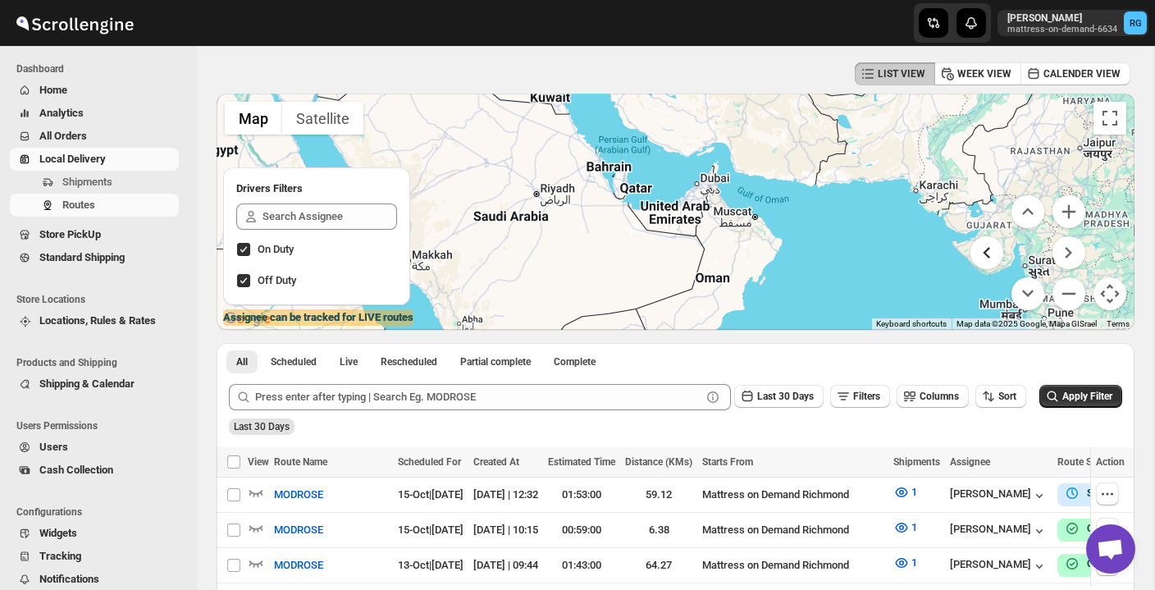
click at [993, 258] on button "Move left" at bounding box center [987, 252] width 33 height 33
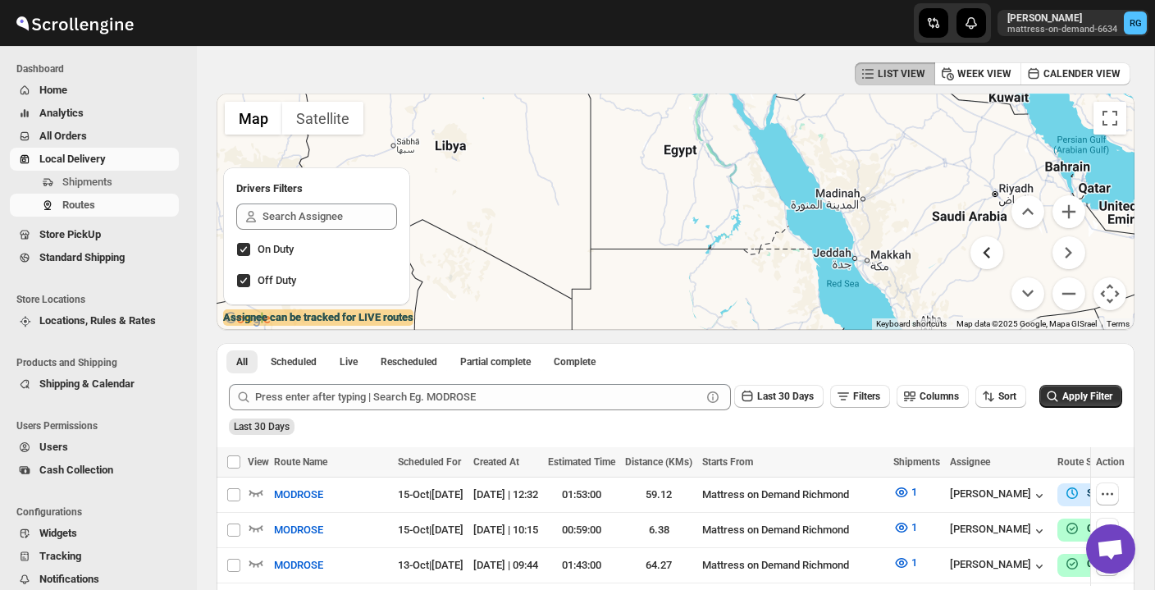
click at [993, 258] on button "Move left" at bounding box center [987, 252] width 33 height 33
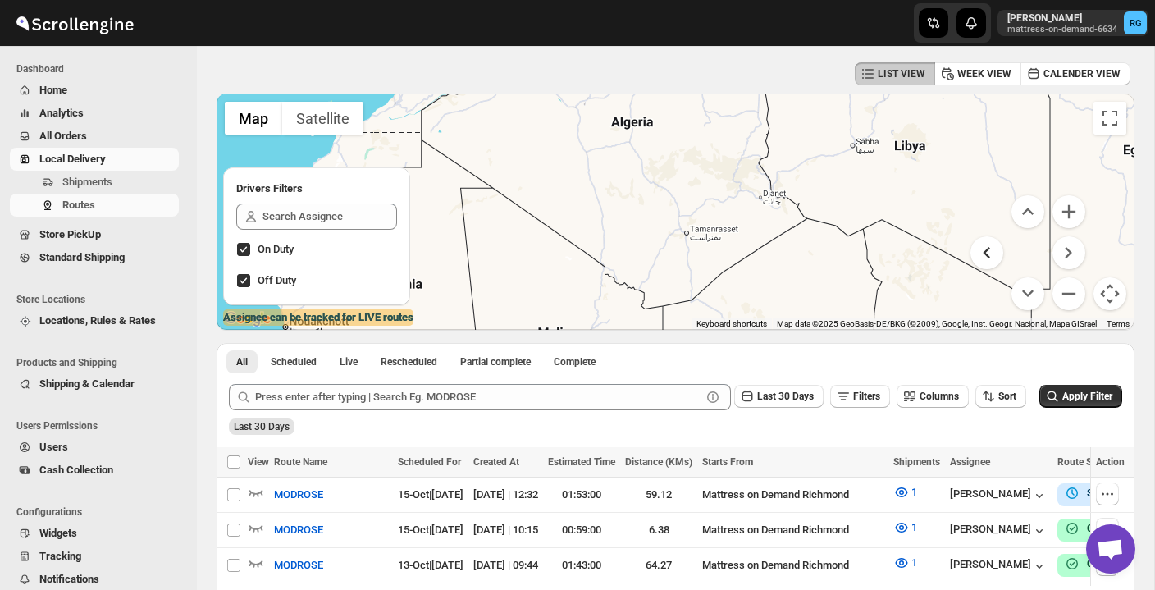
click at [993, 258] on button "Move left" at bounding box center [987, 252] width 33 height 33
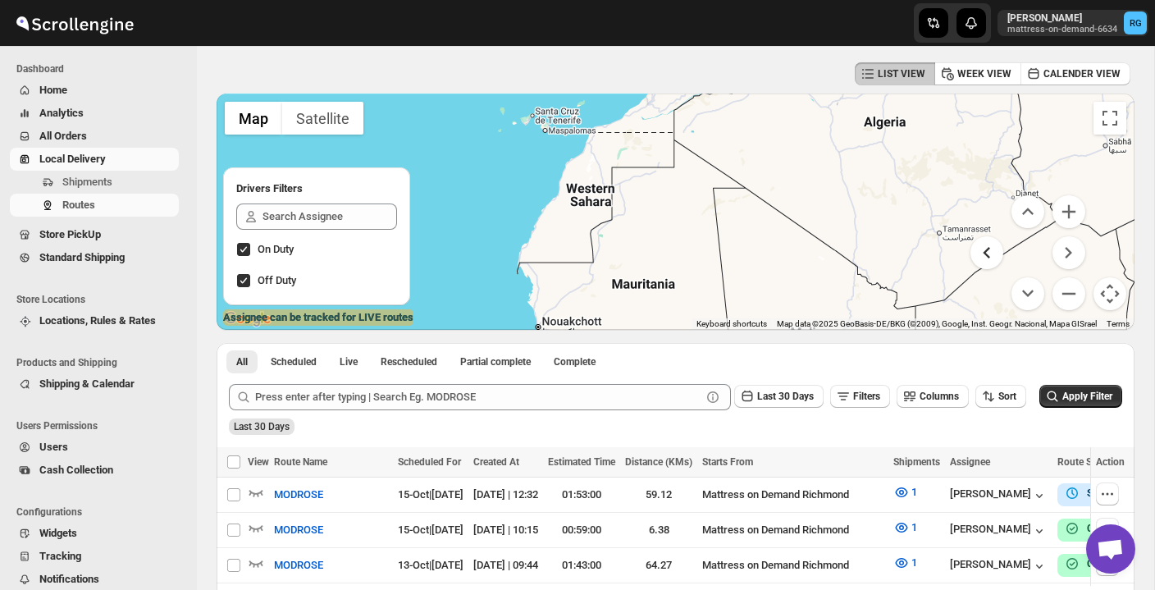
click at [993, 258] on button "Move left" at bounding box center [987, 252] width 33 height 33
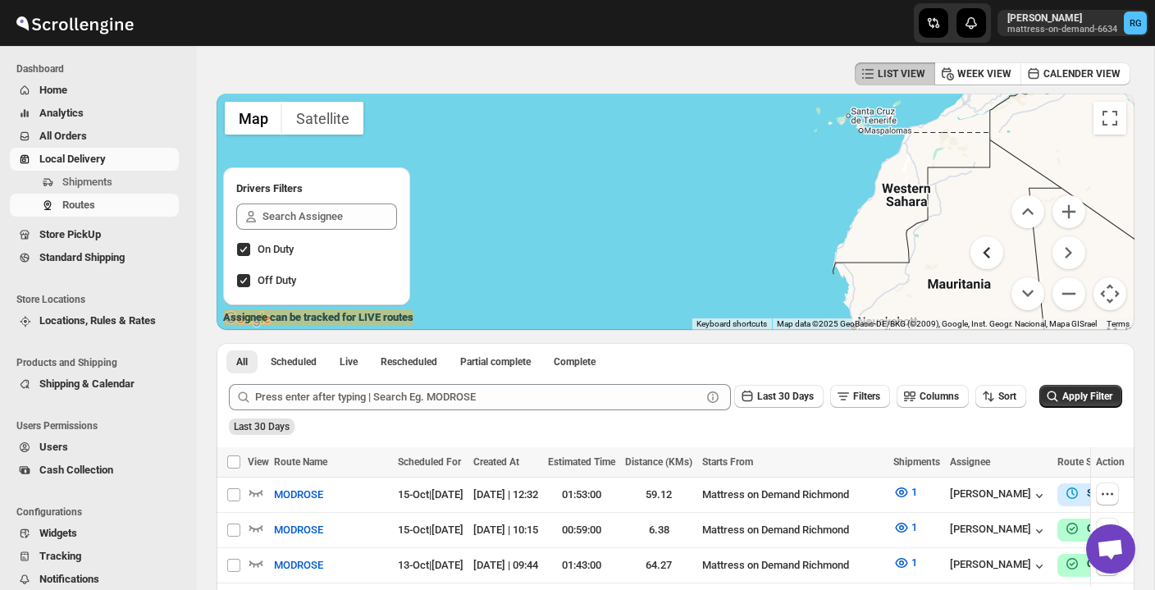
click at [993, 258] on button "Move left" at bounding box center [987, 252] width 33 height 33
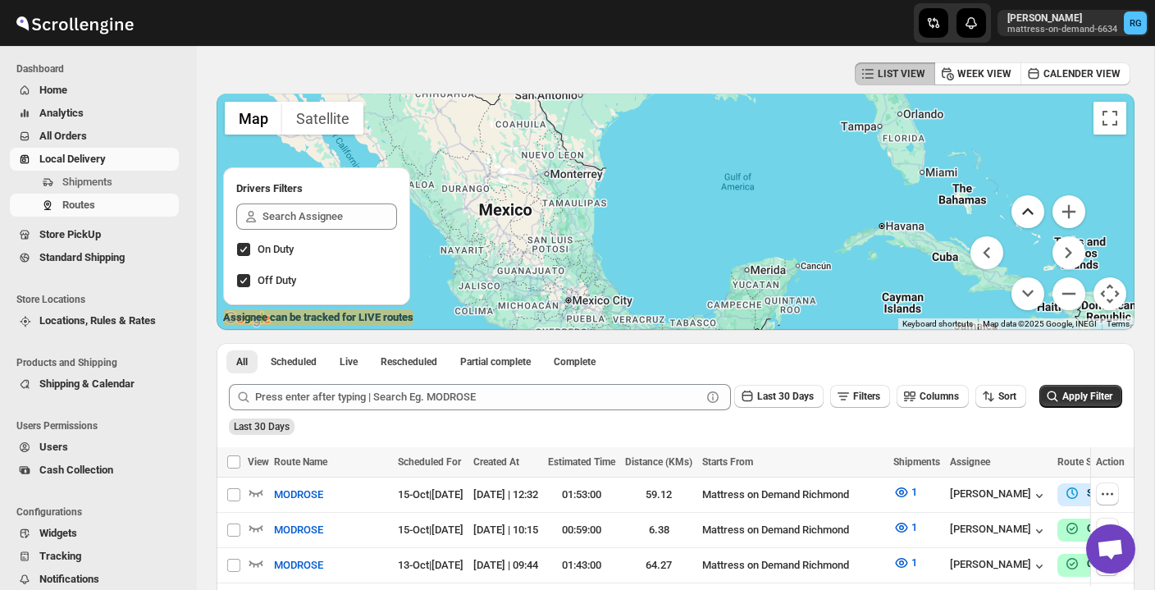
click at [1029, 214] on button "Move up" at bounding box center [1028, 211] width 33 height 33
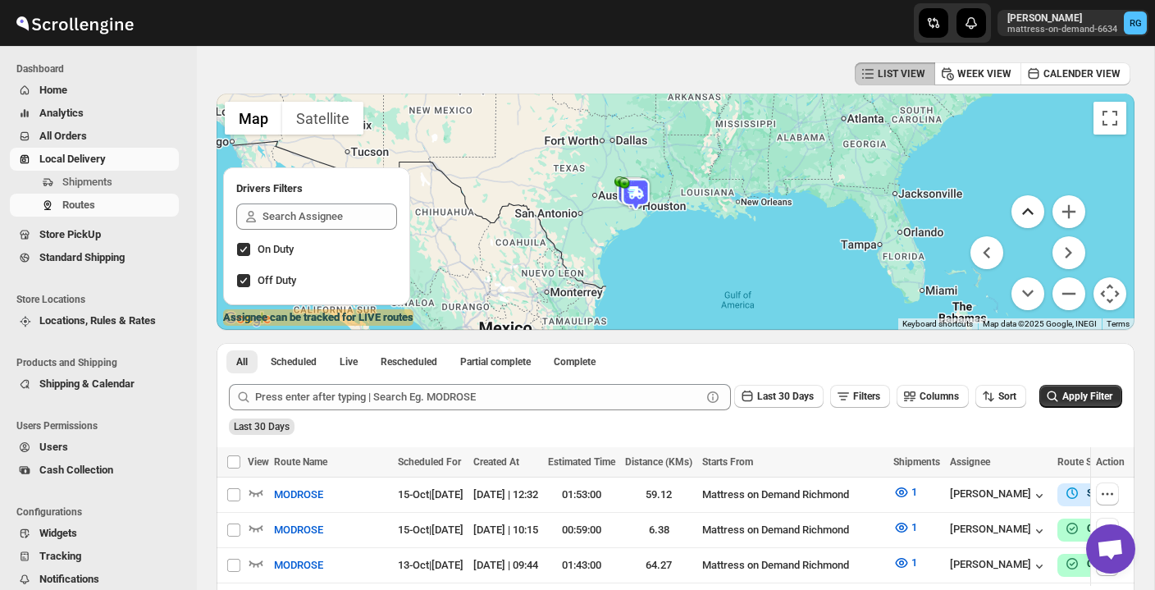
click at [1029, 214] on button "Move up" at bounding box center [1028, 211] width 33 height 33
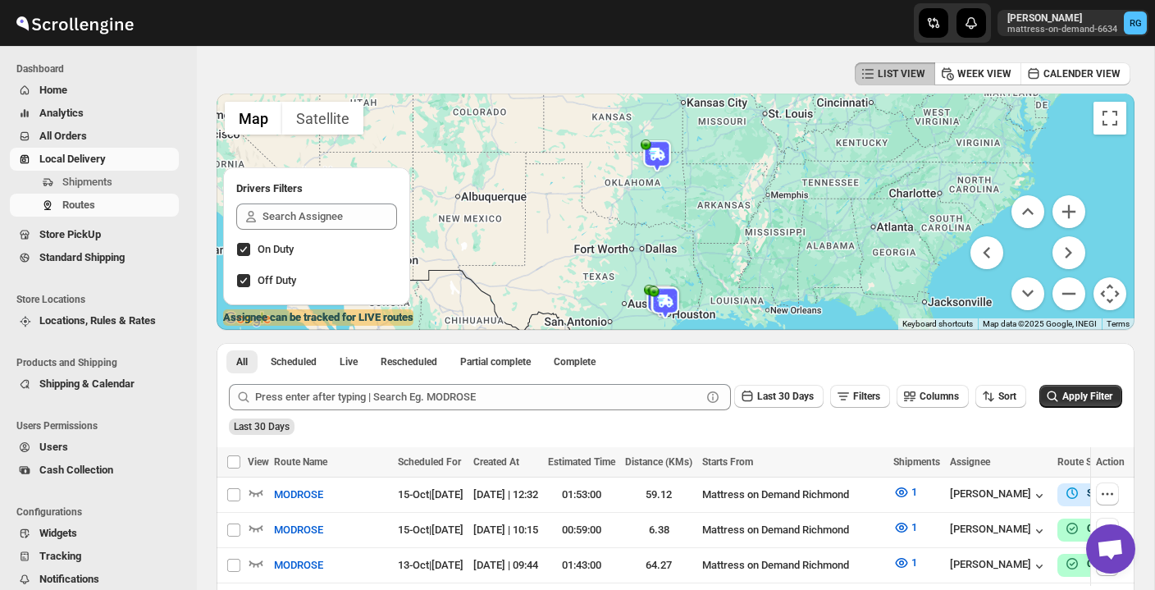
drag, startPoint x: 509, startPoint y: 190, endPoint x: 538, endPoint y: 185, distance: 29.3
click at [538, 185] on div "To navigate, press the arrow keys." at bounding box center [676, 212] width 918 height 236
click at [1025, 302] on button "Move down" at bounding box center [1028, 293] width 33 height 33
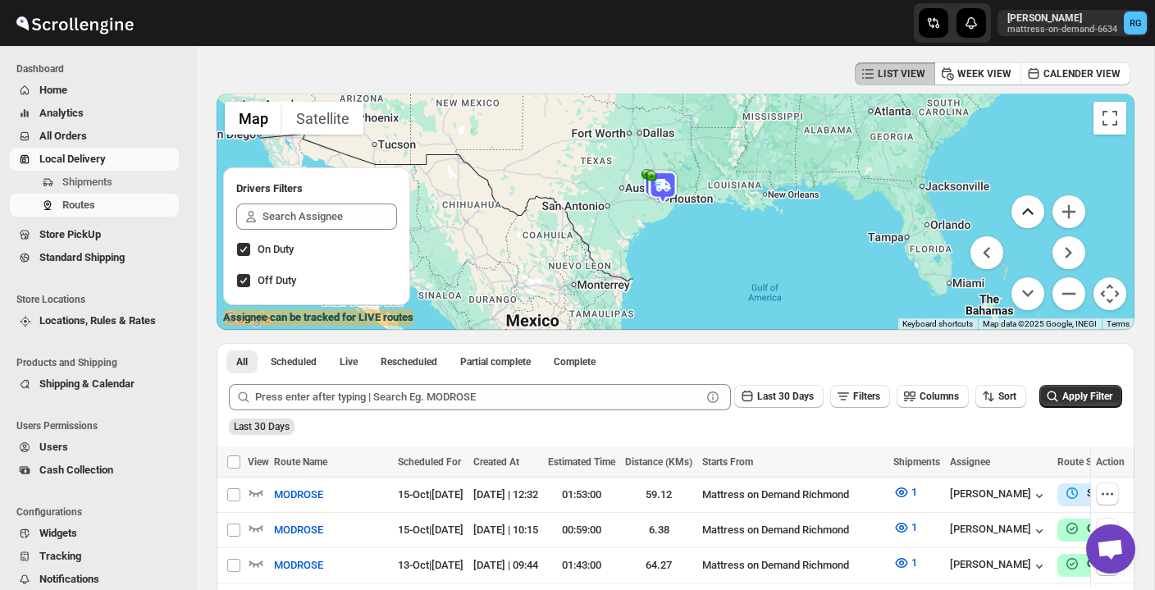
click at [1032, 212] on button "Move up" at bounding box center [1028, 211] width 33 height 33
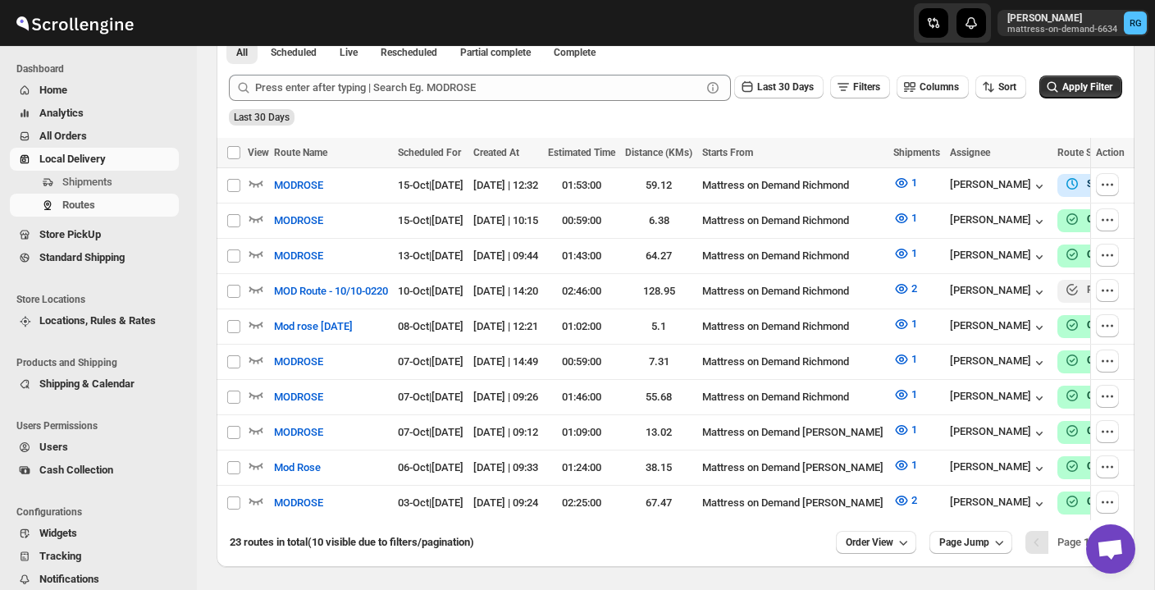
scroll to position [375, 0]
click at [910, 458] on icon "button" at bounding box center [901, 464] width 16 height 16
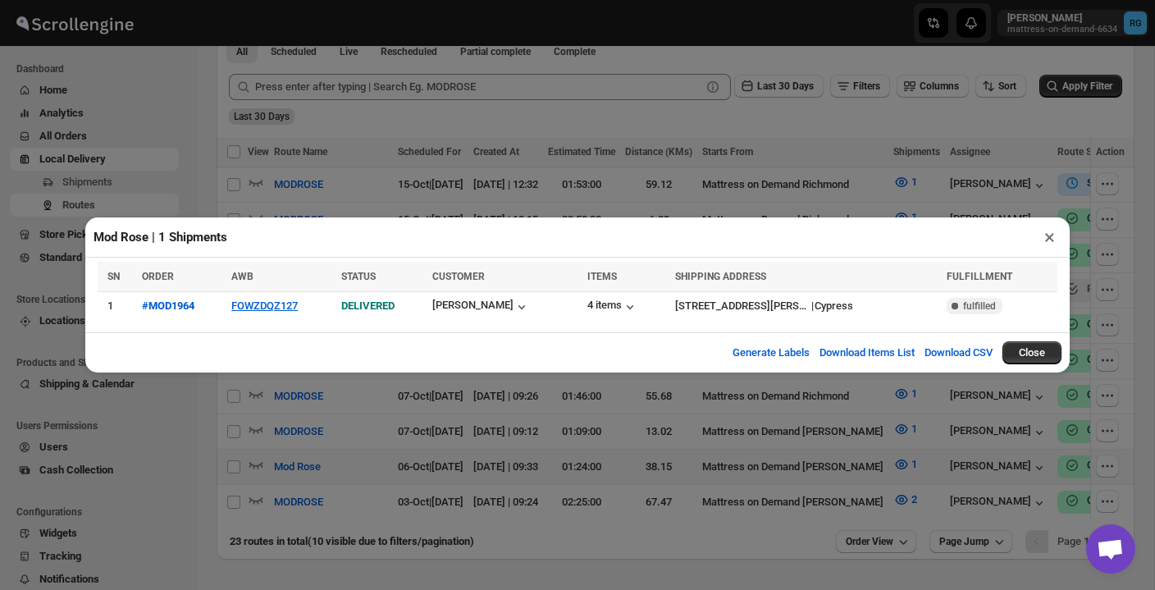
click at [1052, 238] on button "×" at bounding box center [1050, 237] width 24 height 23
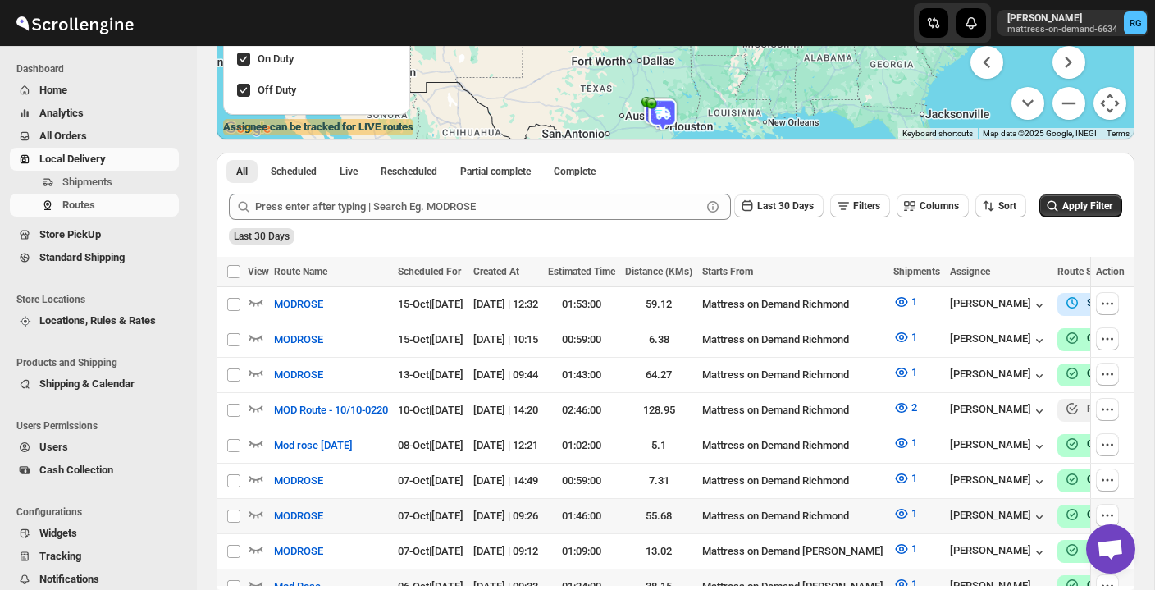
scroll to position [255, 0]
click at [89, 161] on span "Local Delivery" at bounding box center [72, 159] width 66 height 12
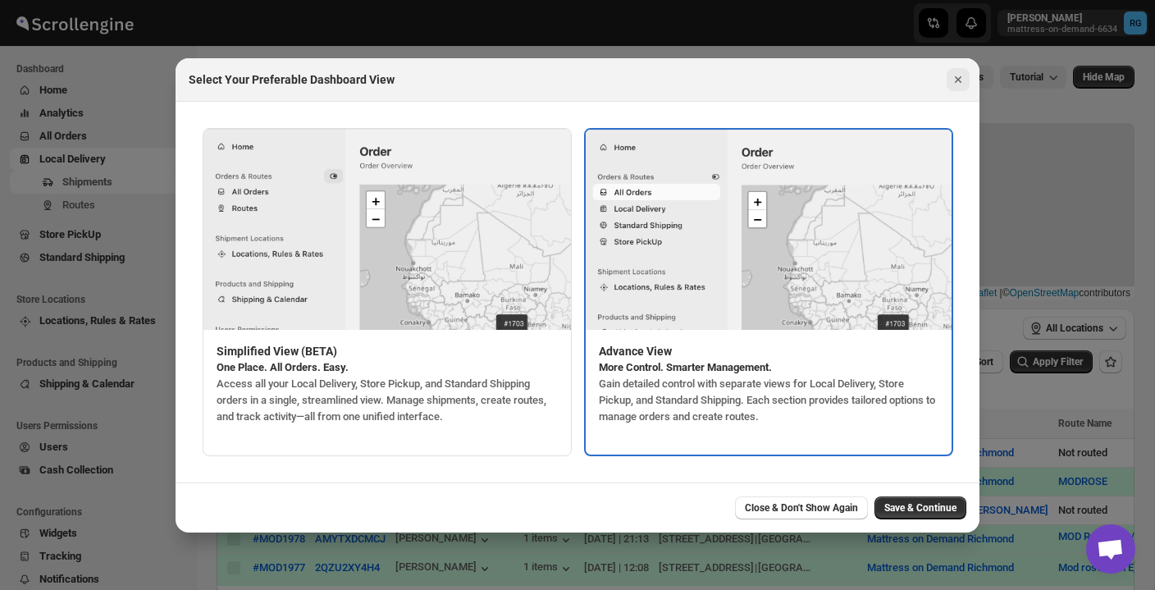
click at [957, 82] on icon "Close" at bounding box center [958, 79] width 16 height 16
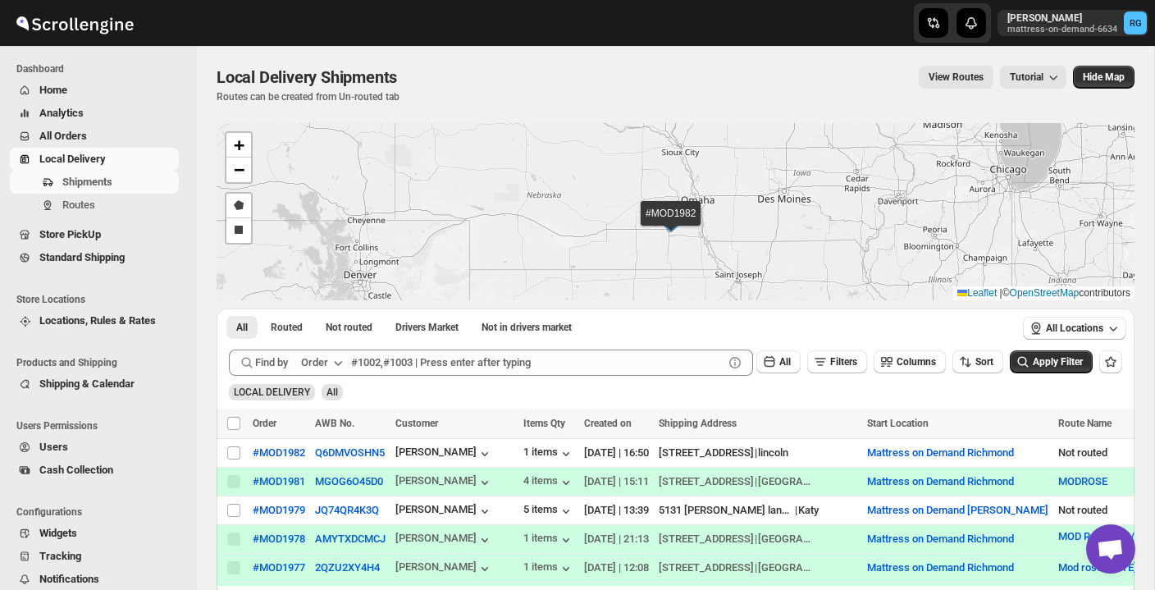
click at [669, 214] on img at bounding box center [671, 223] width 25 height 18
click at [622, 195] on button "#MOD1982" at bounding box center [609, 196] width 53 height 12
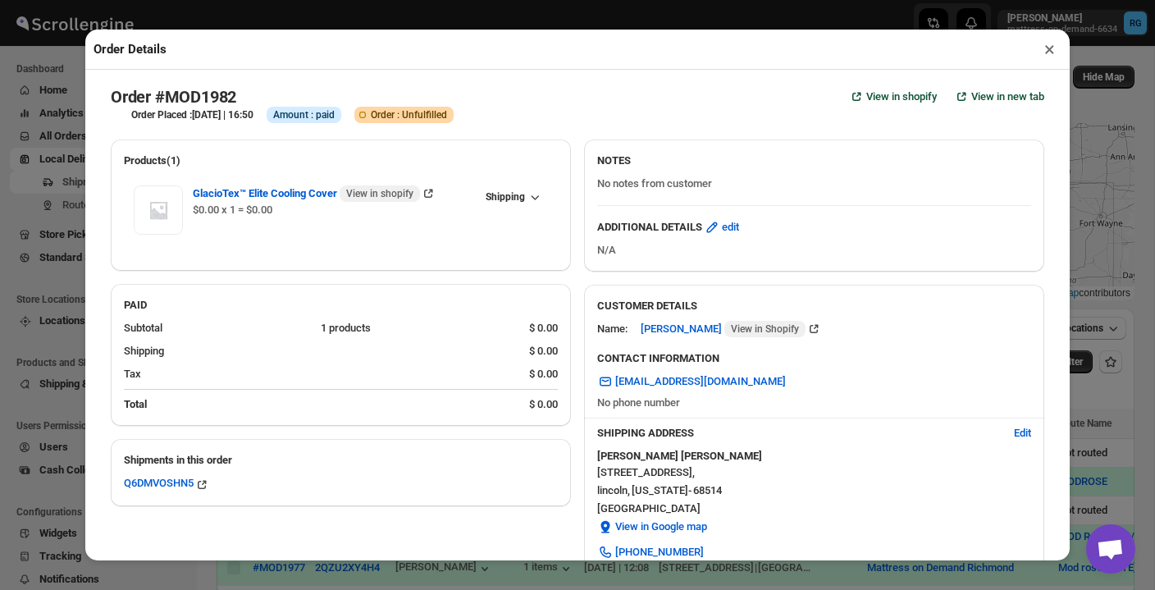
click at [1050, 52] on button "×" at bounding box center [1050, 49] width 24 height 23
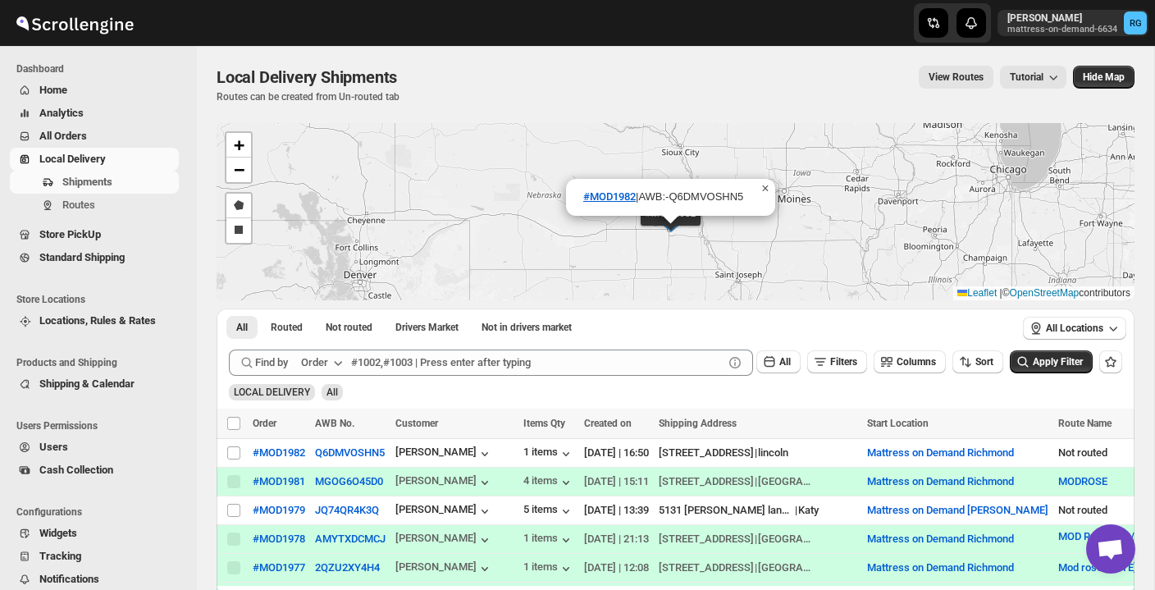
click at [768, 192] on span "×" at bounding box center [764, 188] width 7 height 14
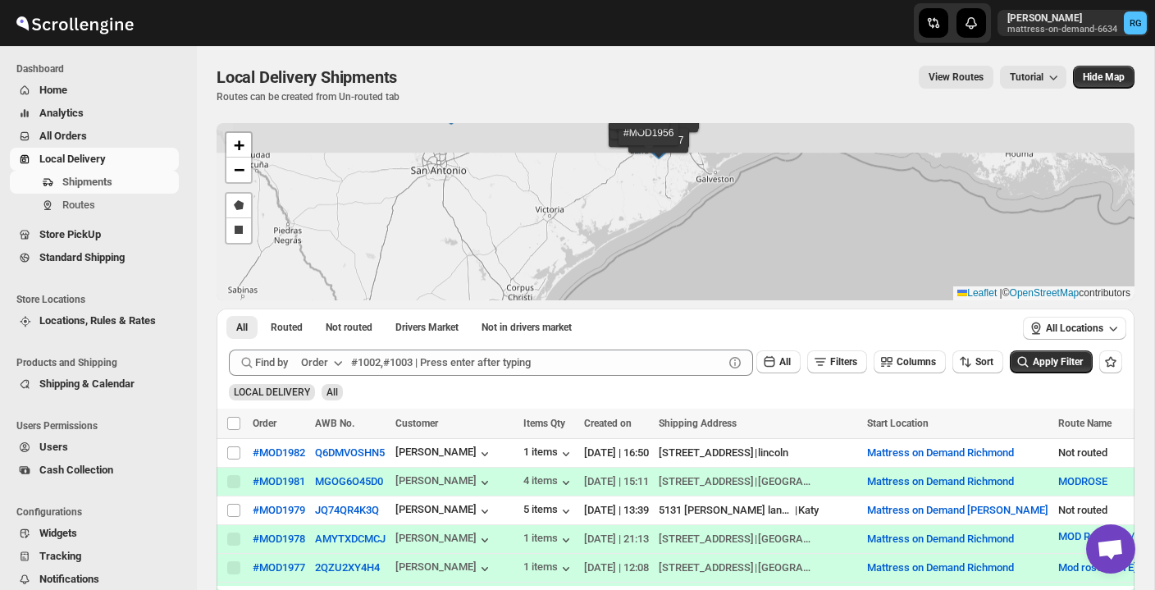
drag, startPoint x: 680, startPoint y: 141, endPoint x: 697, endPoint y: 260, distance: 120.1
click at [697, 260] on div "#MOD1982 #MOD1981 #MOD1979 #MOD1978 #MOD1977 #MOD1976 #MOD1974 #MOD1973 #MOD197…" at bounding box center [676, 211] width 918 height 177
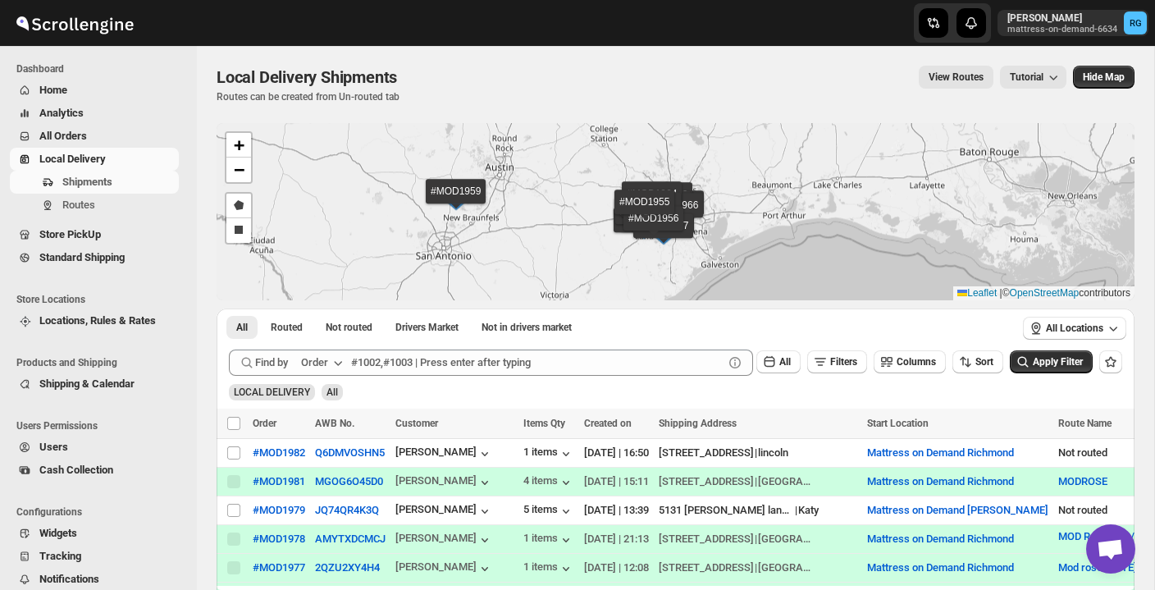
drag, startPoint x: 694, startPoint y: 173, endPoint x: 697, endPoint y: 249, distance: 76.3
click at [697, 249] on div "#MOD1982 #MOD1981 #MOD1979 #MOD1978 #MOD1977 #MOD1976 #MOD1974 #MOD1973 #MOD197…" at bounding box center [676, 211] width 918 height 177
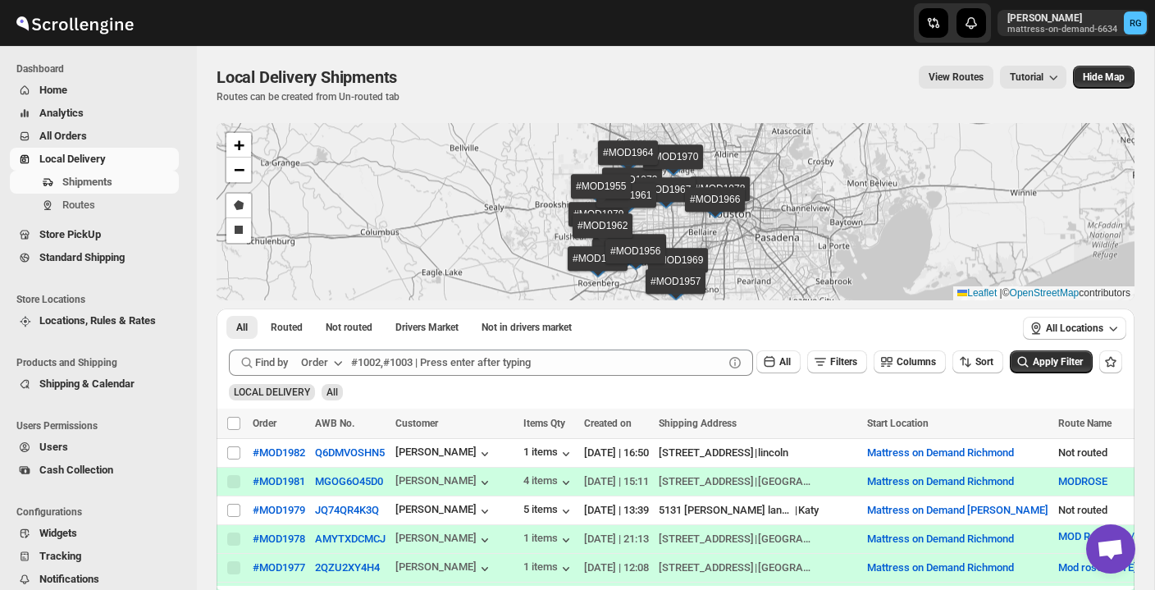
drag, startPoint x: 654, startPoint y: 225, endPoint x: 674, endPoint y: 213, distance: 23.5
click at [674, 213] on div "#MOD1982 #MOD1981 #MOD1979 #MOD1978 #MOD1977 #MOD1976 #MOD1974 #MOD1973 #MOD197…" at bounding box center [676, 211] width 918 height 177
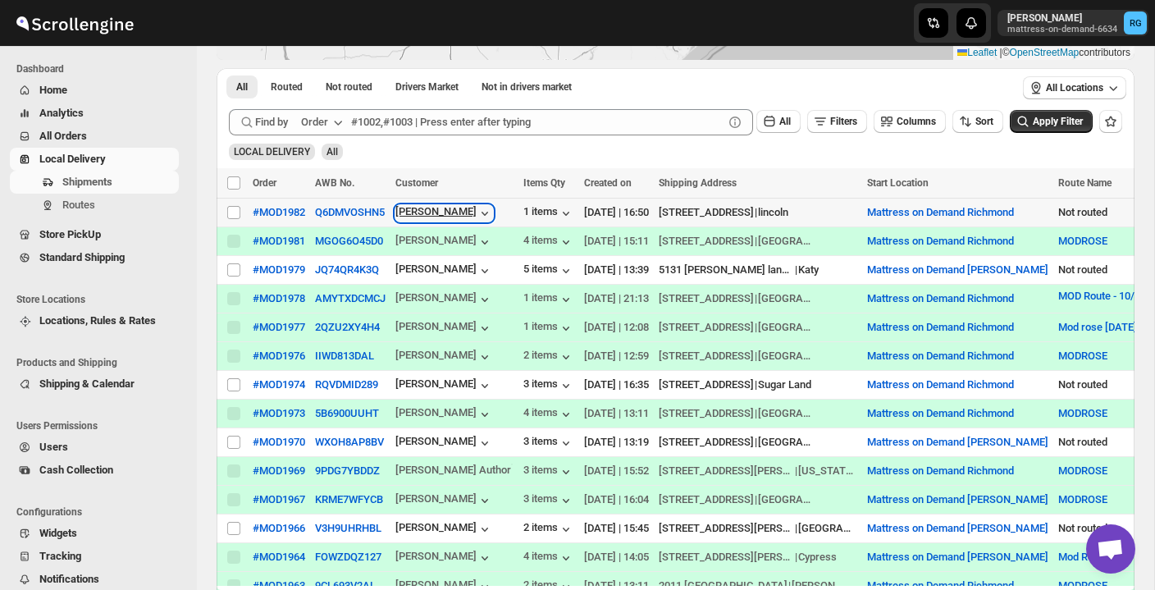
click at [477, 215] on icon "button" at bounding box center [485, 213] width 16 height 16
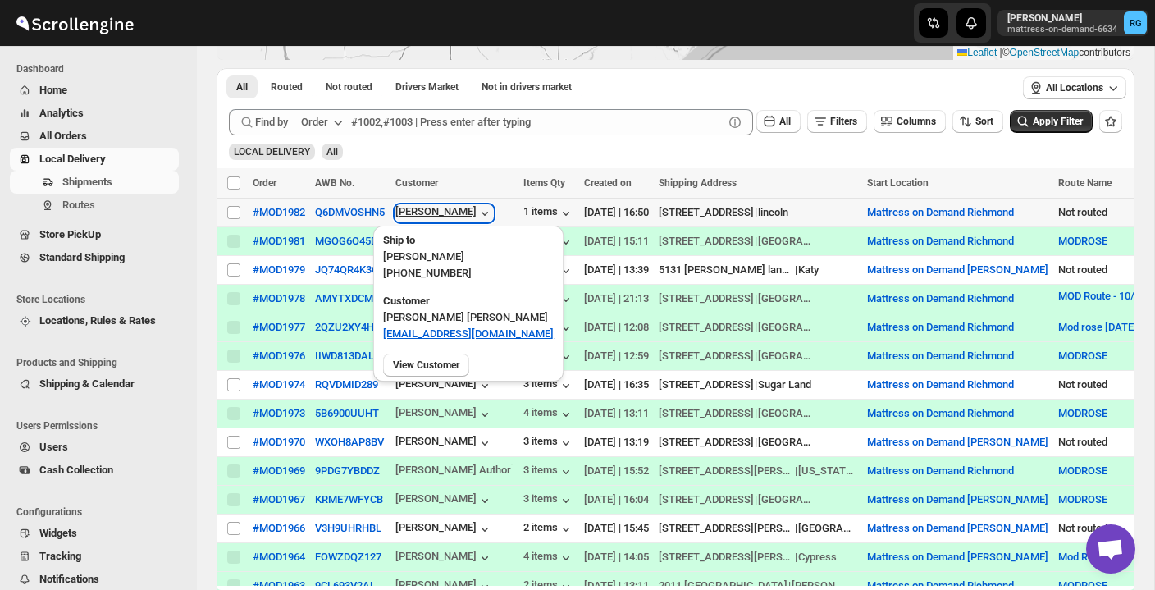
click at [479, 208] on icon "button" at bounding box center [485, 213] width 16 height 16
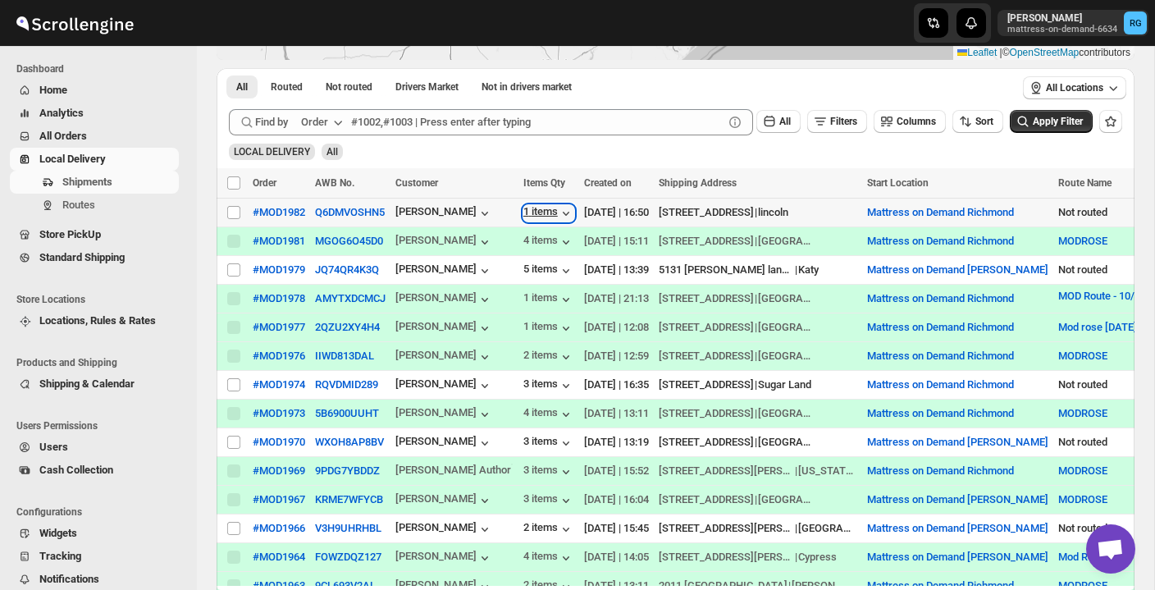
click at [564, 210] on icon "button" at bounding box center [566, 213] width 16 height 16
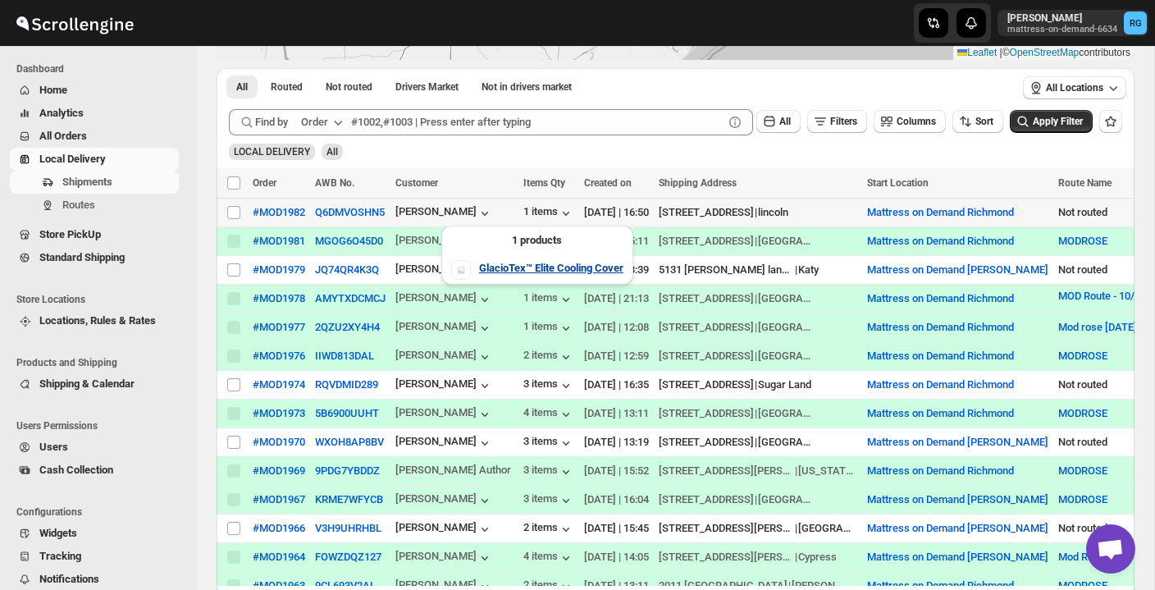
click at [539, 268] on b "GlacioTex™ Elite Cooling Cover" at bounding box center [551, 268] width 144 height 12
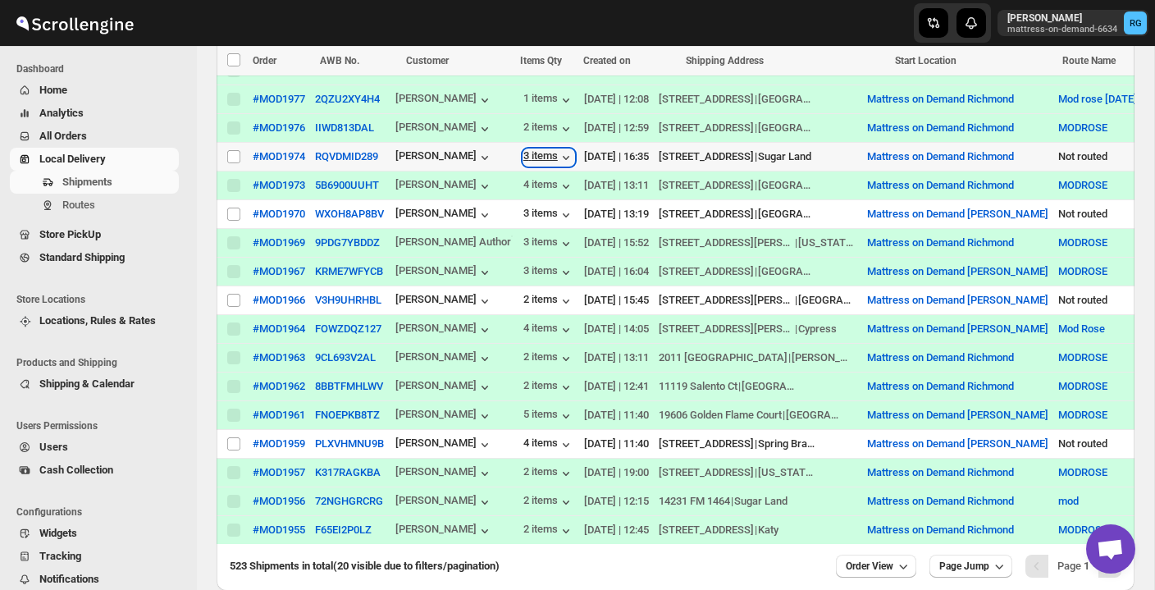
click at [563, 156] on icon "button" at bounding box center [566, 158] width 7 height 4
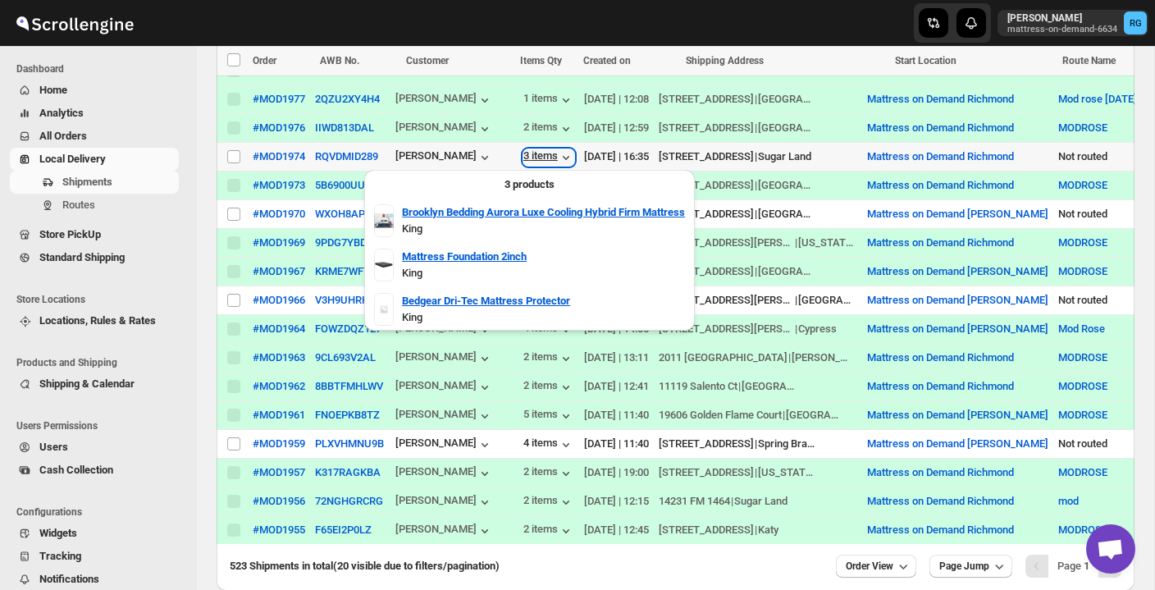
click at [563, 156] on icon "button" at bounding box center [566, 158] width 7 height 4
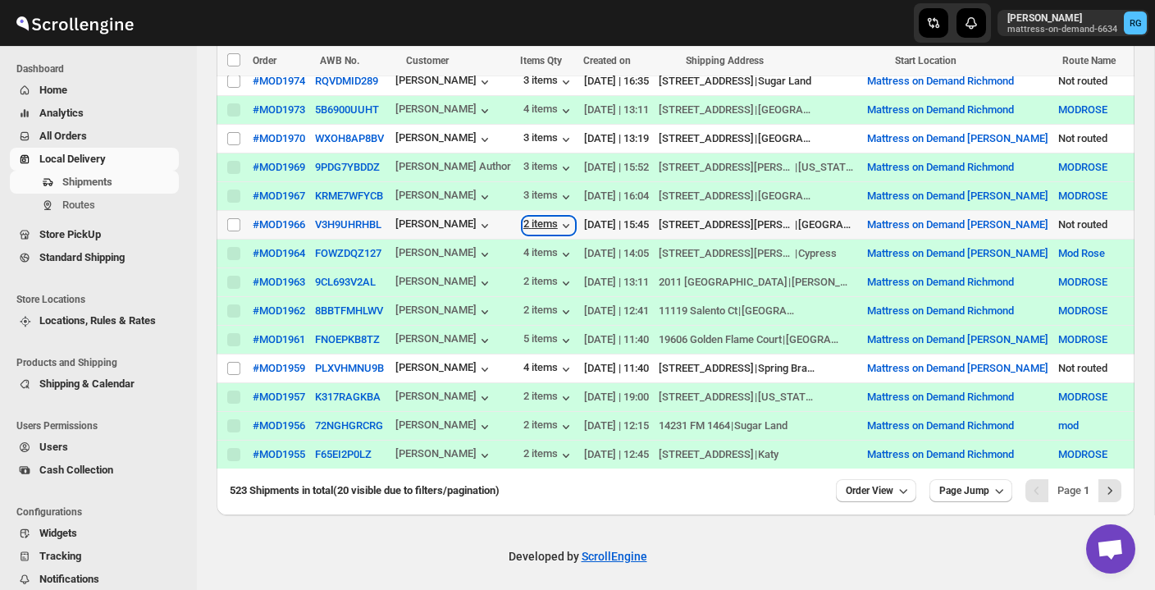
click at [560, 225] on icon "button" at bounding box center [566, 225] width 16 height 16
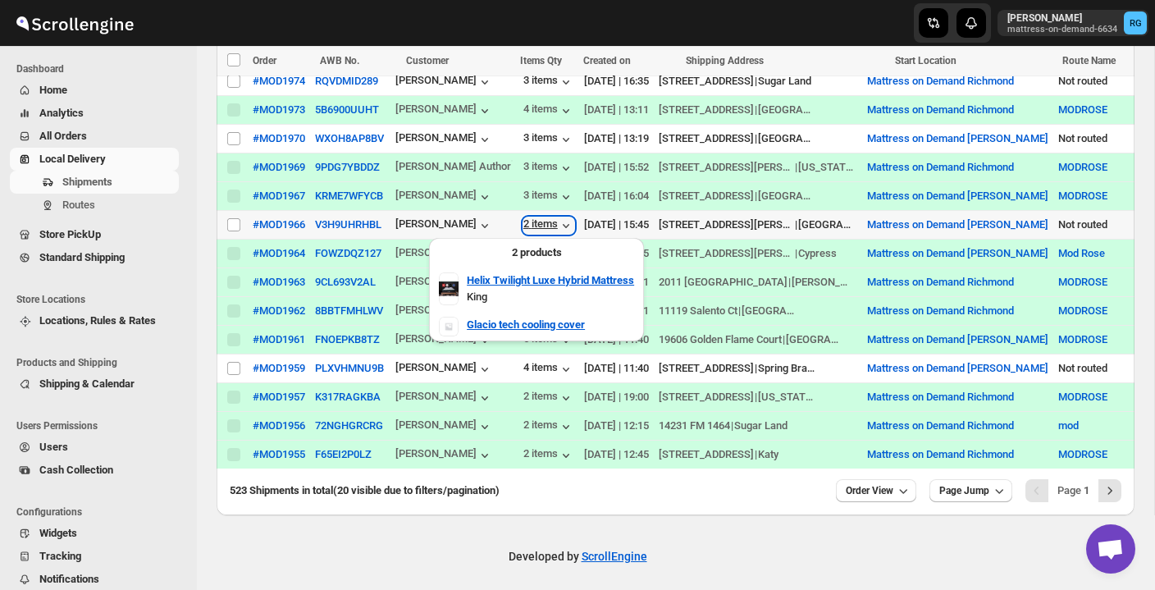
click at [560, 226] on icon "button" at bounding box center [566, 225] width 16 height 16
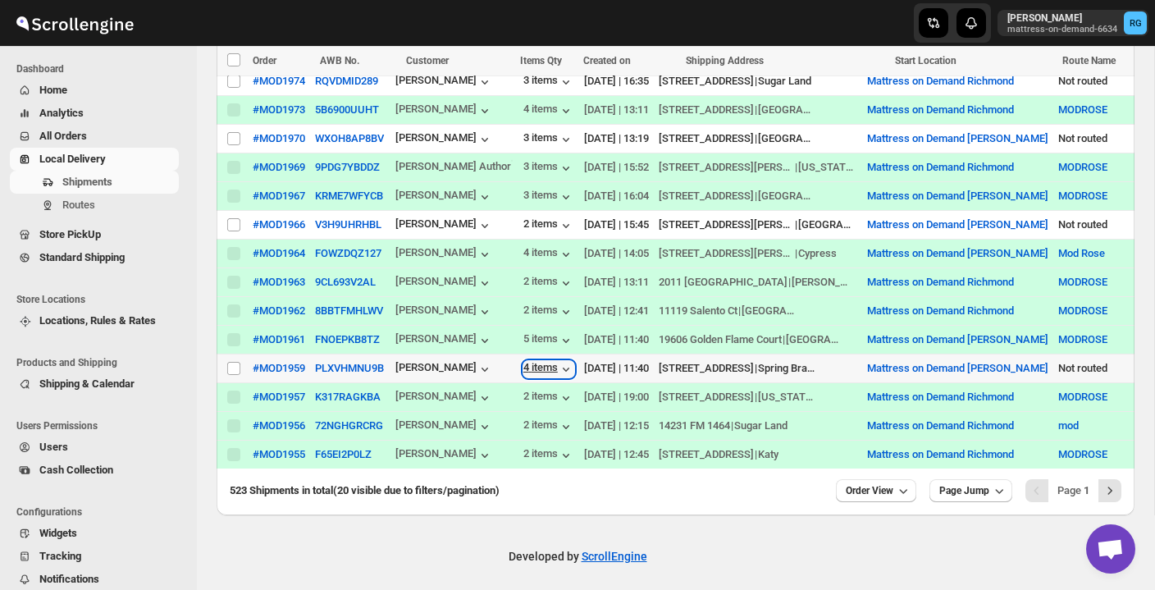
click at [562, 368] on icon "button" at bounding box center [566, 369] width 16 height 16
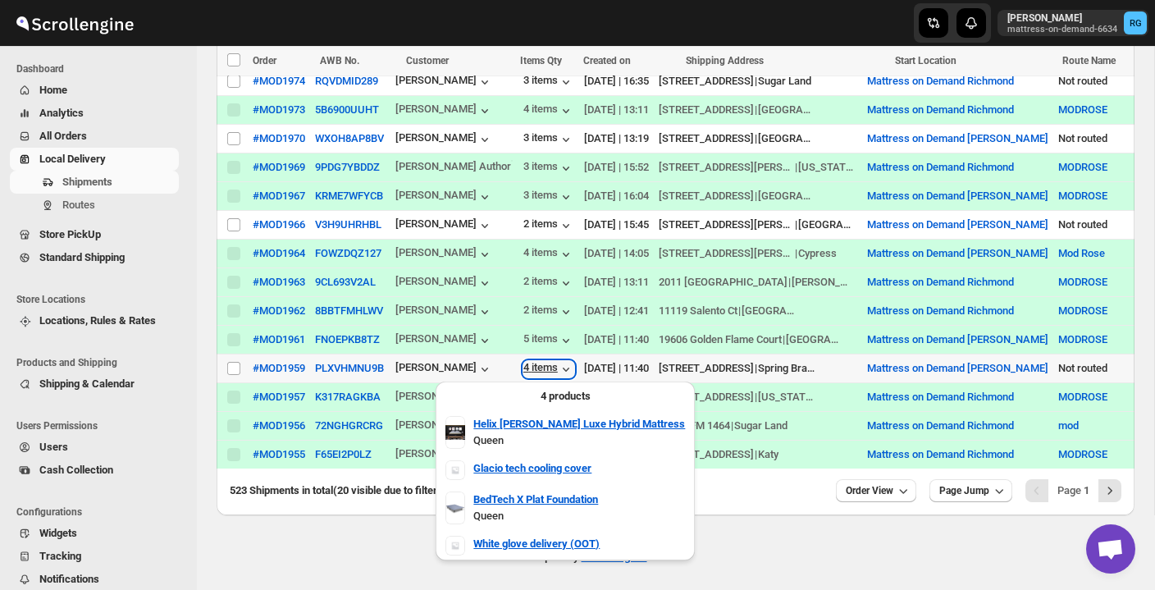
click at [562, 368] on icon "button" at bounding box center [566, 369] width 16 height 16
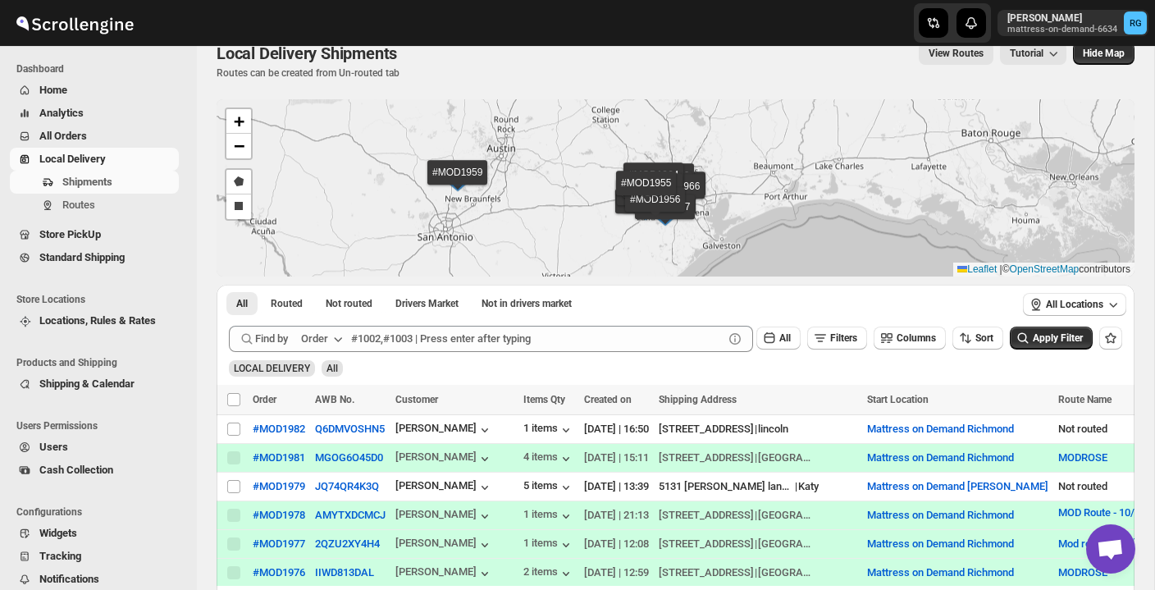
scroll to position [23, 0]
click at [239, 303] on span "All" at bounding box center [241, 304] width 11 height 13
click at [248, 306] on span "All" at bounding box center [241, 304] width 11 height 13
click at [57, 137] on span "All Orders" at bounding box center [63, 136] width 48 height 12
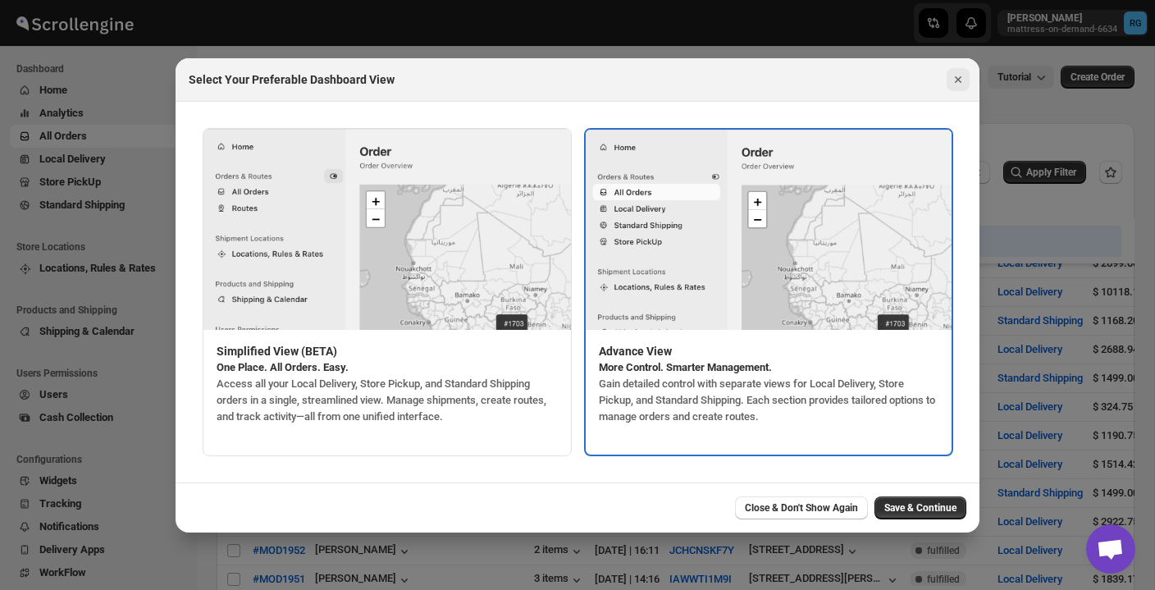
click at [962, 83] on icon "Close" at bounding box center [958, 79] width 16 height 16
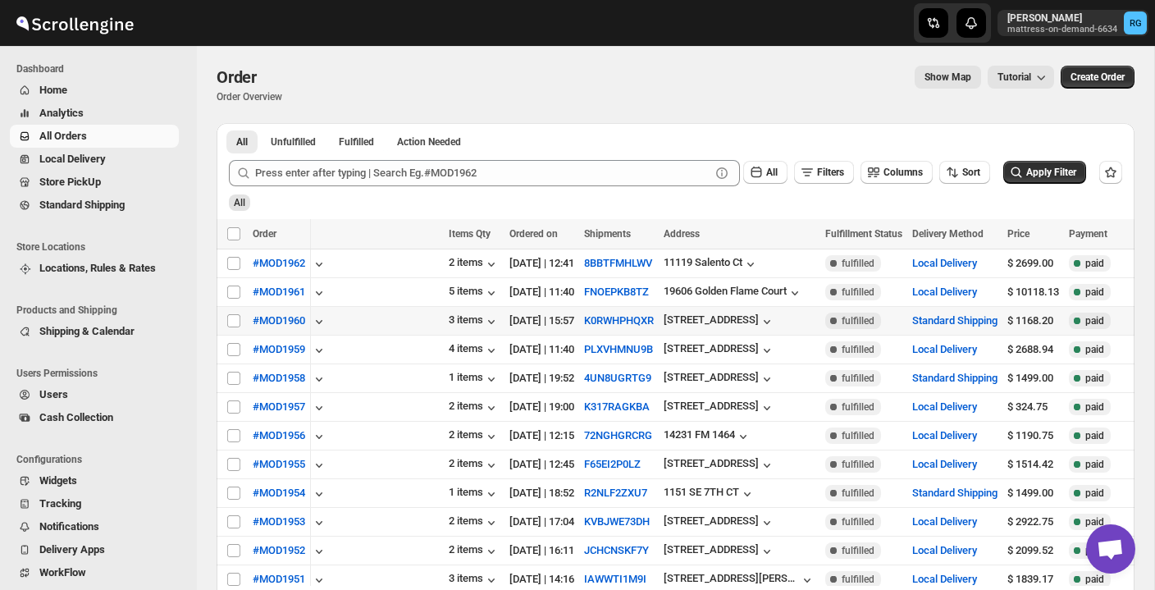
scroll to position [0, 86]
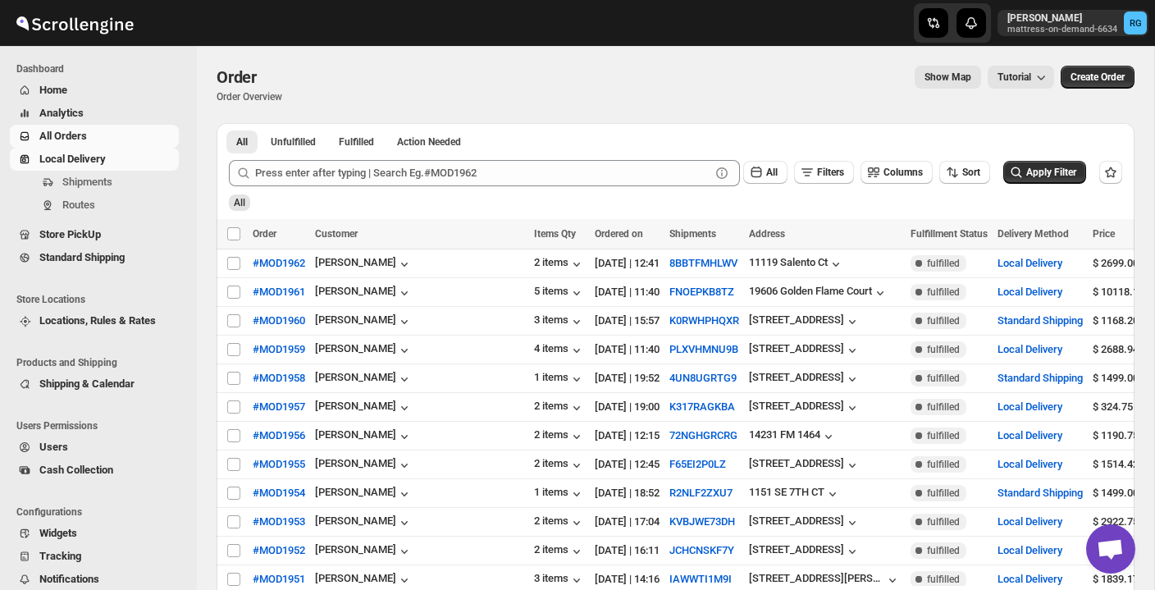
click at [89, 159] on span "Local Delivery" at bounding box center [72, 159] width 66 height 12
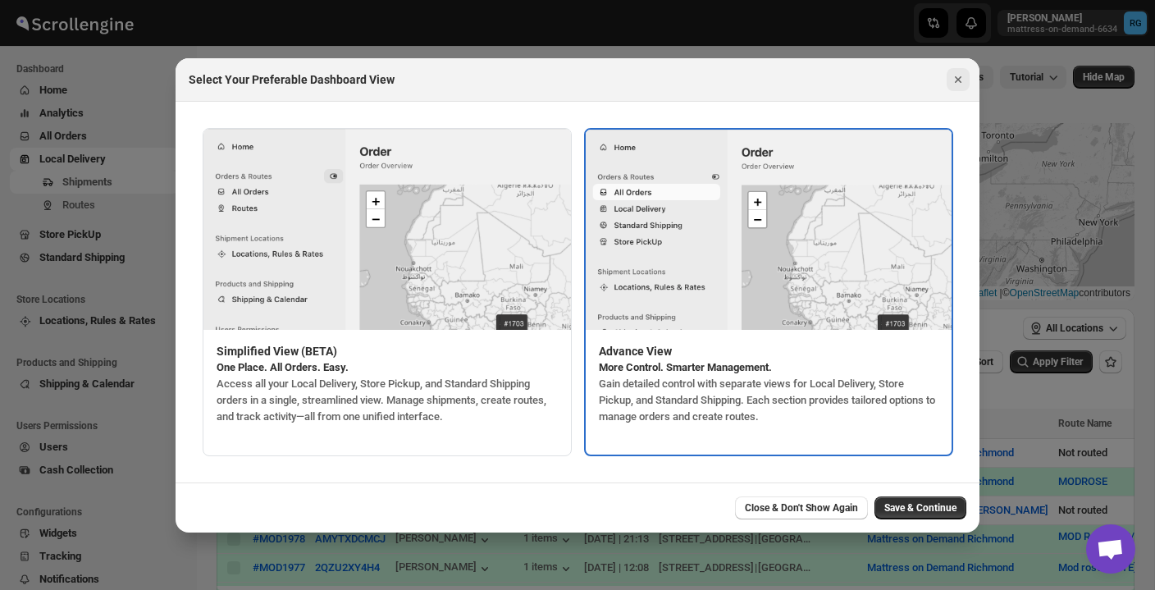
click at [961, 84] on icon "Close" at bounding box center [958, 79] width 16 height 16
